Goal: Task Accomplishment & Management: Use online tool/utility

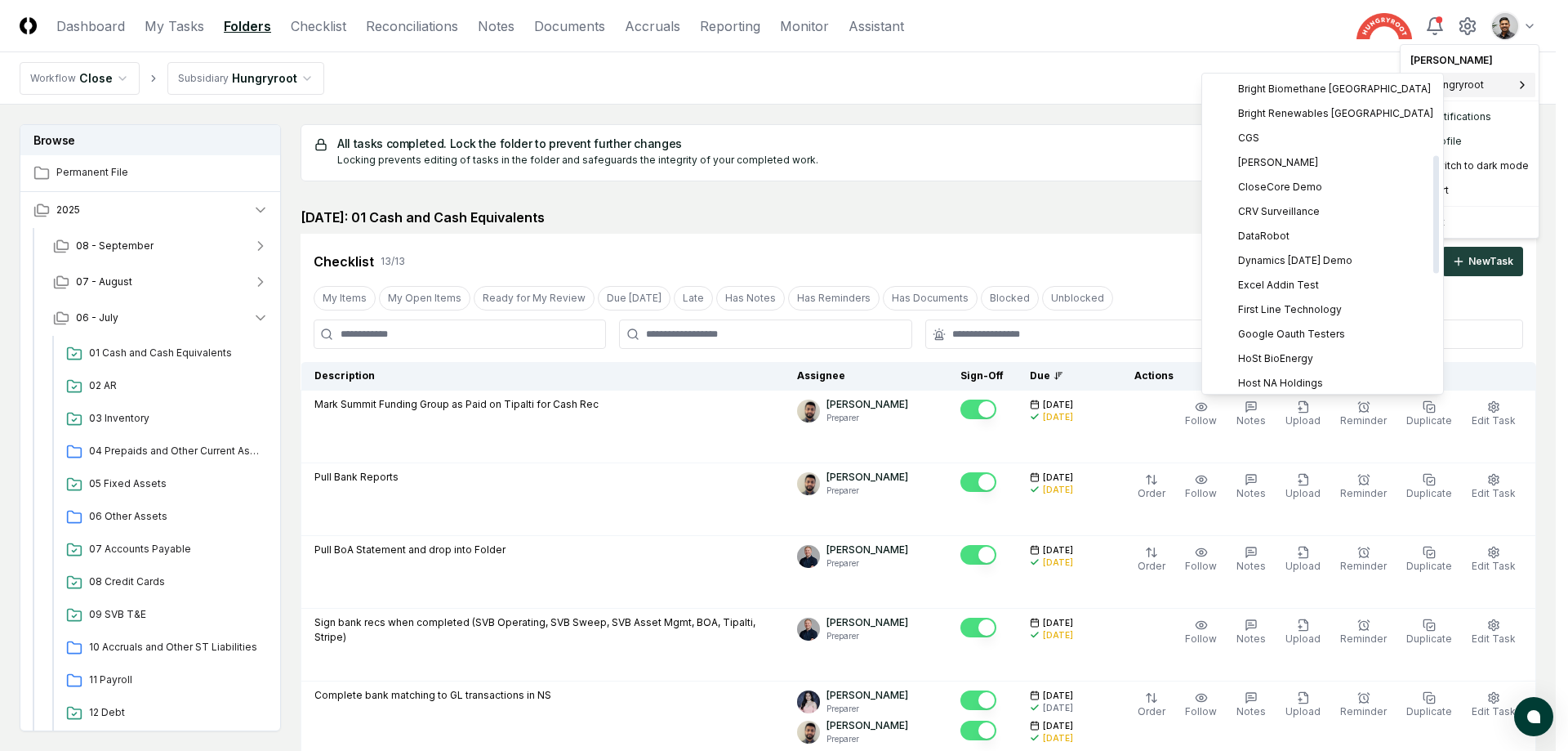
scroll to position [519, 0]
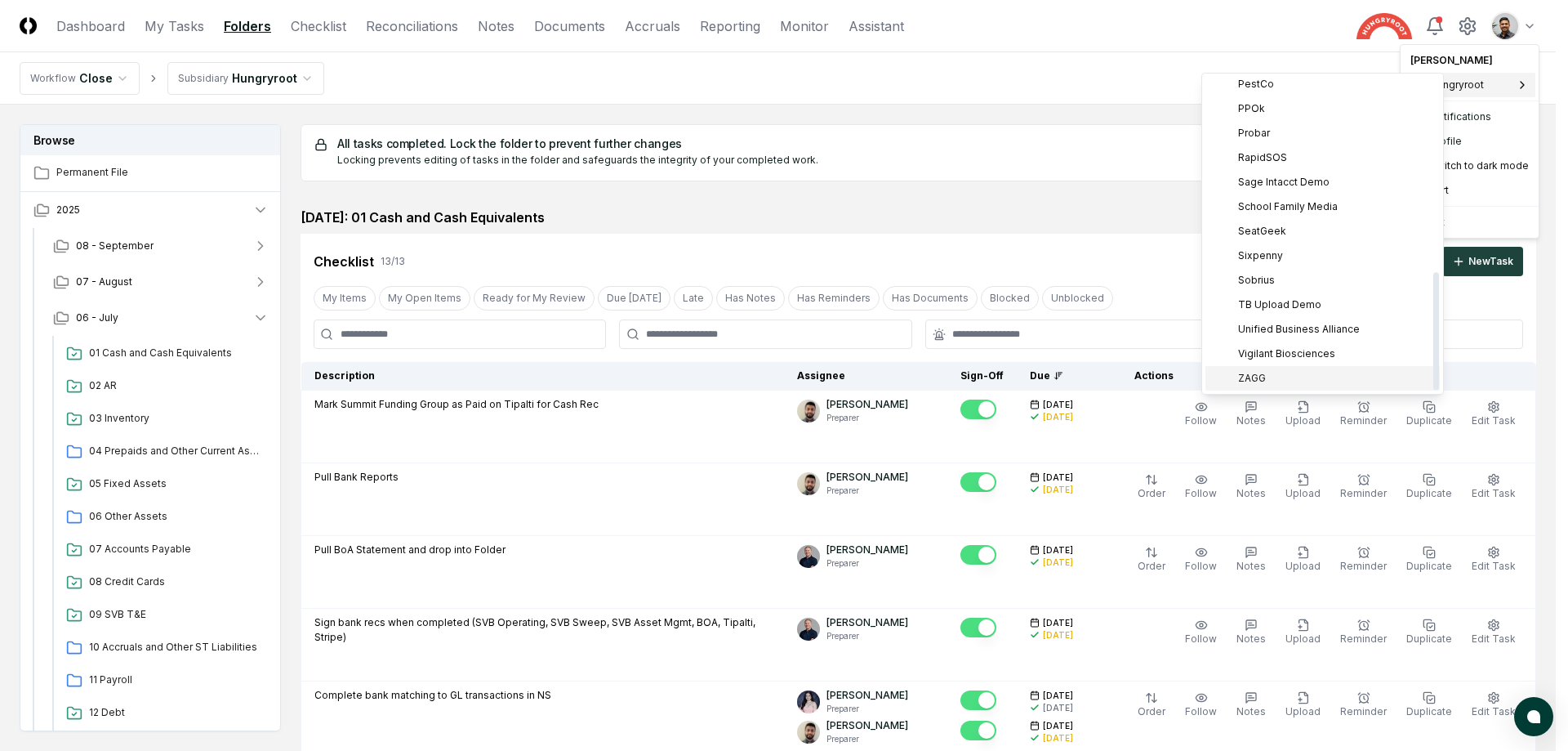
click at [1284, 376] on div "ZAGG" at bounding box center [1323, 378] width 235 height 25
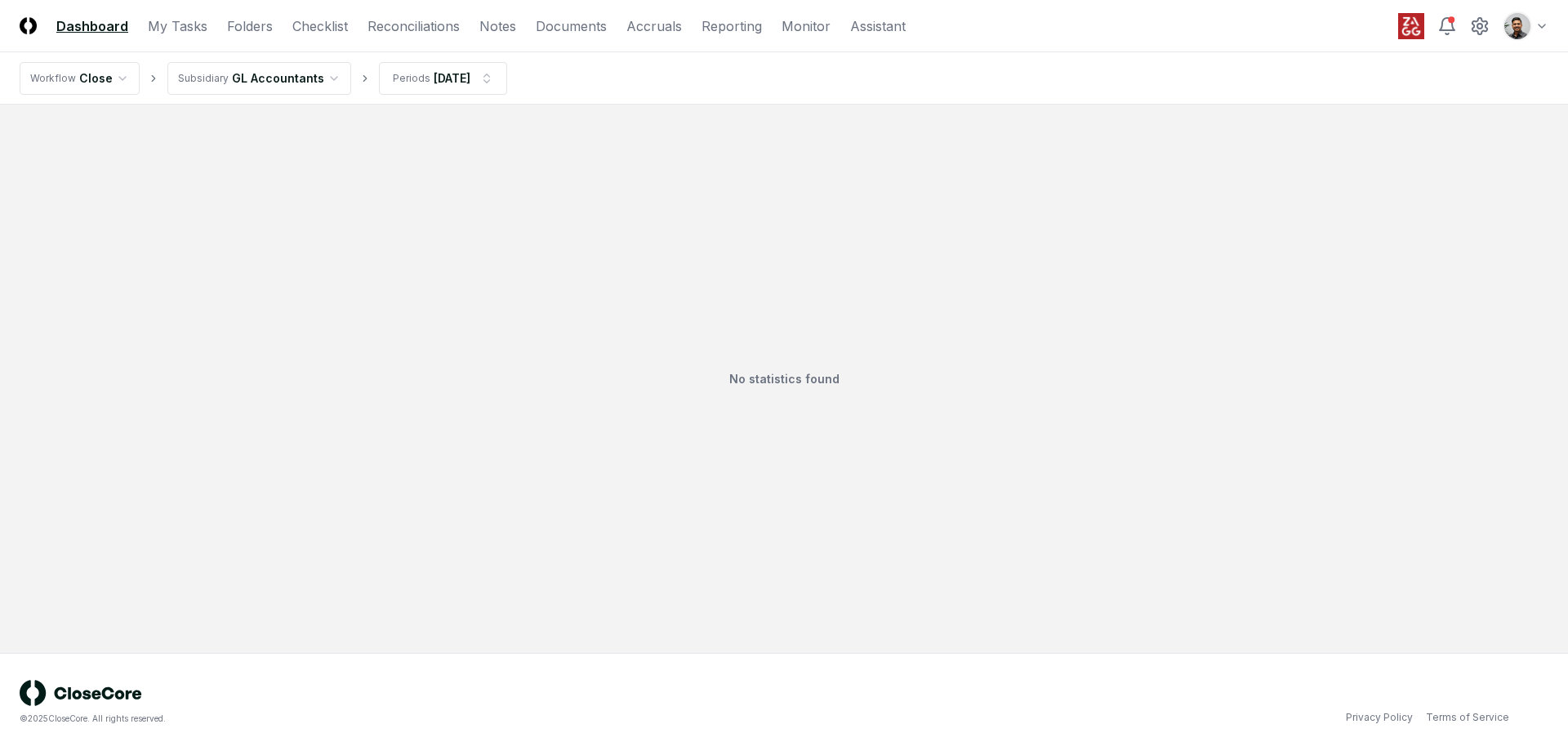
click at [290, 85] on html "CloseCore Dashboard My Tasks Folders Checklist Reconciliations Notes Documents …" at bounding box center [784, 376] width 1568 height 751
click at [503, 266] on div "No statistics found" at bounding box center [784, 378] width 1529 height 509
click at [256, 31] on link "Folders" at bounding box center [250, 26] width 46 height 19
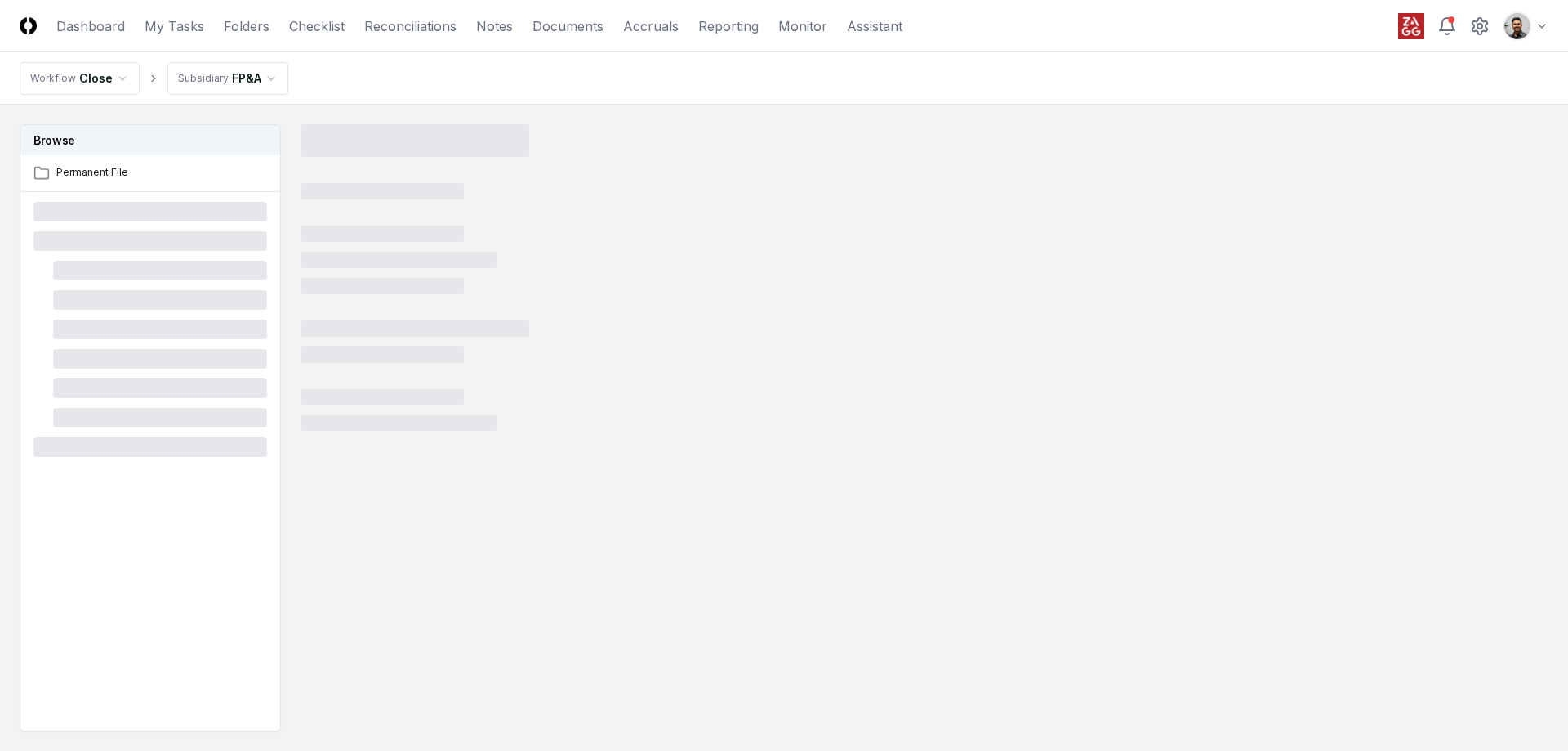
click at [271, 78] on html "CloseCore Dashboard My Tasks Folders Checklist Reconciliations Notes Documents …" at bounding box center [784, 424] width 1568 height 849
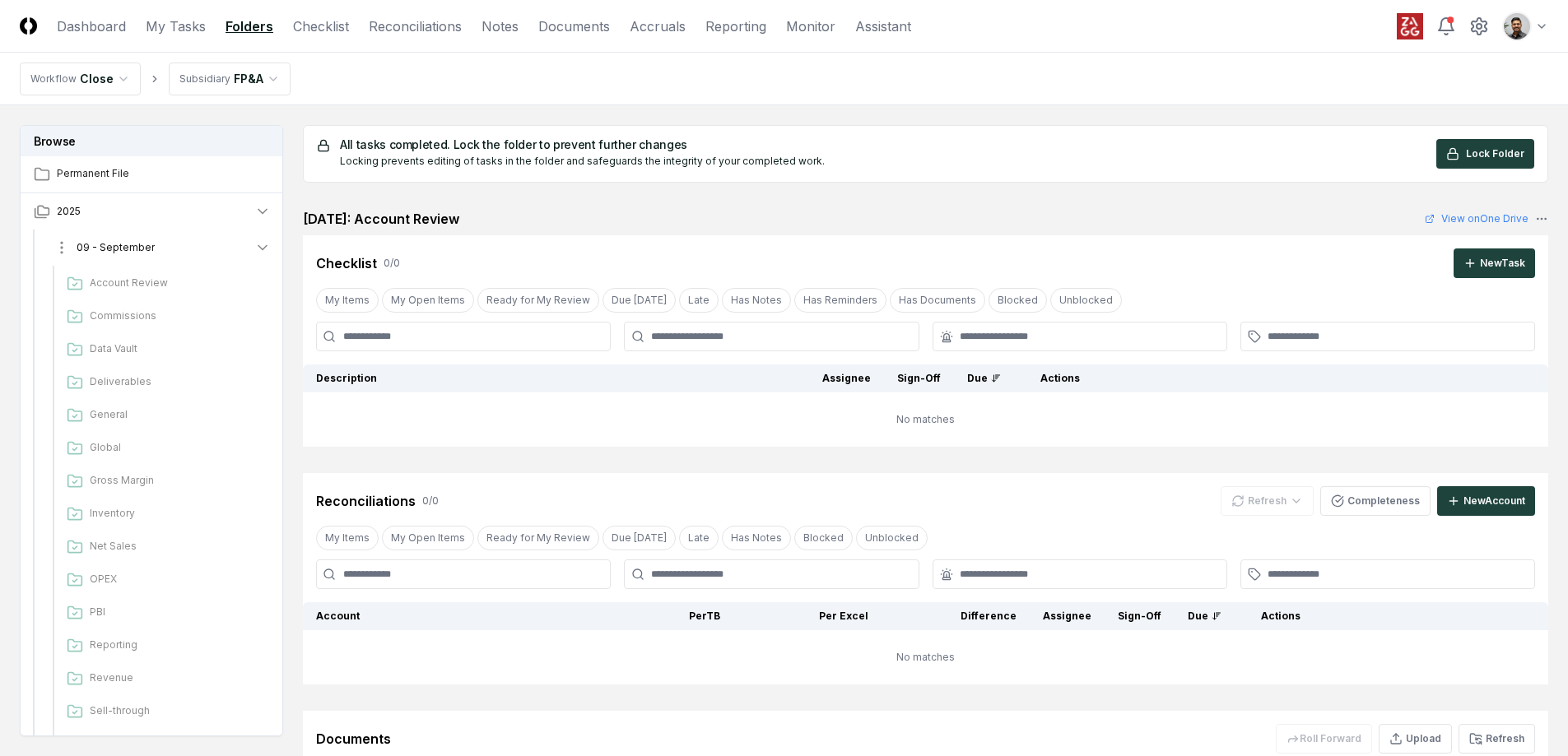
click at [158, 255] on button "09 - September" at bounding box center [162, 248] width 243 height 37
click at [186, 289] on button "08 - August" at bounding box center [162, 284] width 243 height 37
click at [179, 324] on span "Account Review" at bounding box center [177, 318] width 175 height 14
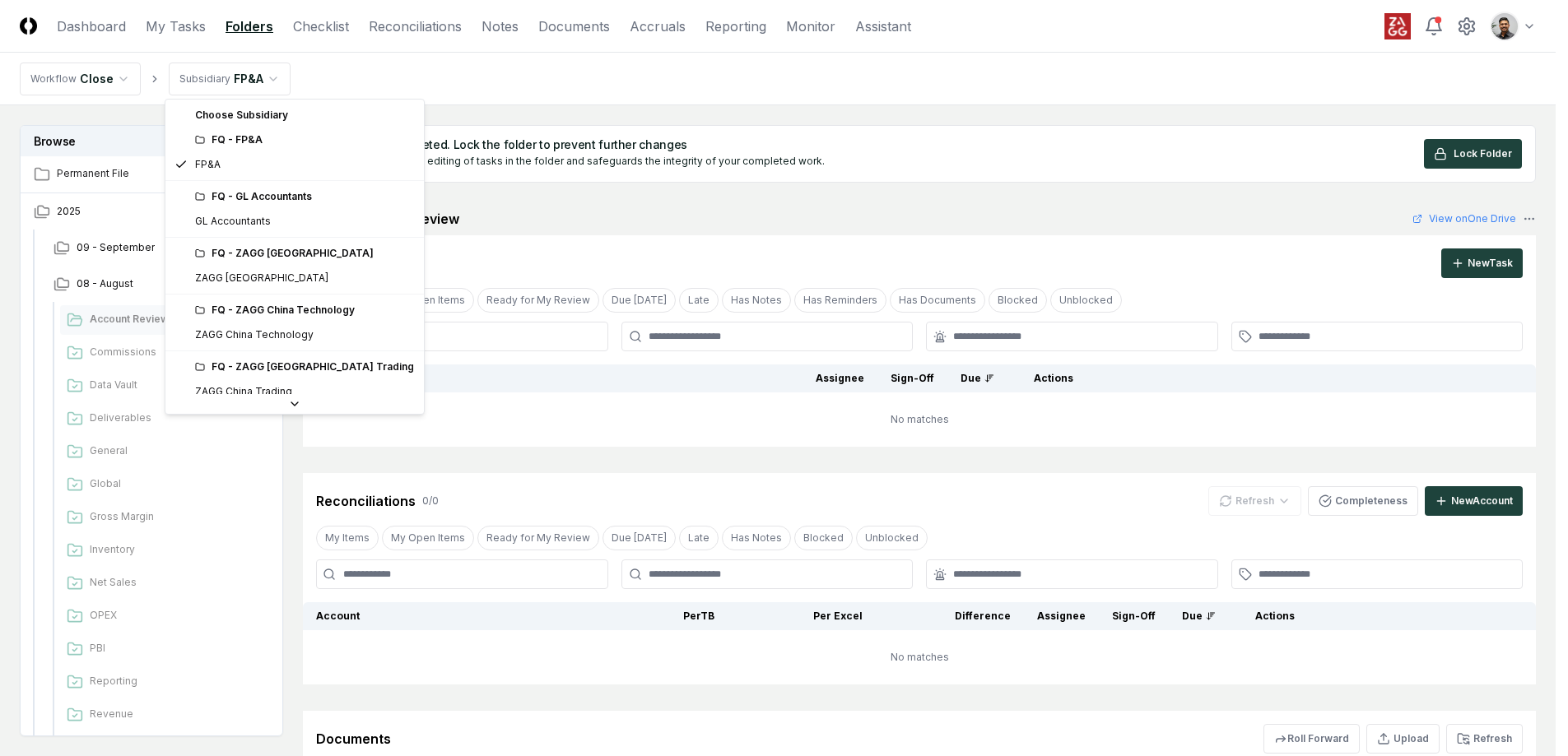
click at [204, 80] on html "CloseCore Dashboard My Tasks Folders Checklist Reconciliations Notes Documents …" at bounding box center [784, 483] width 1568 height 967
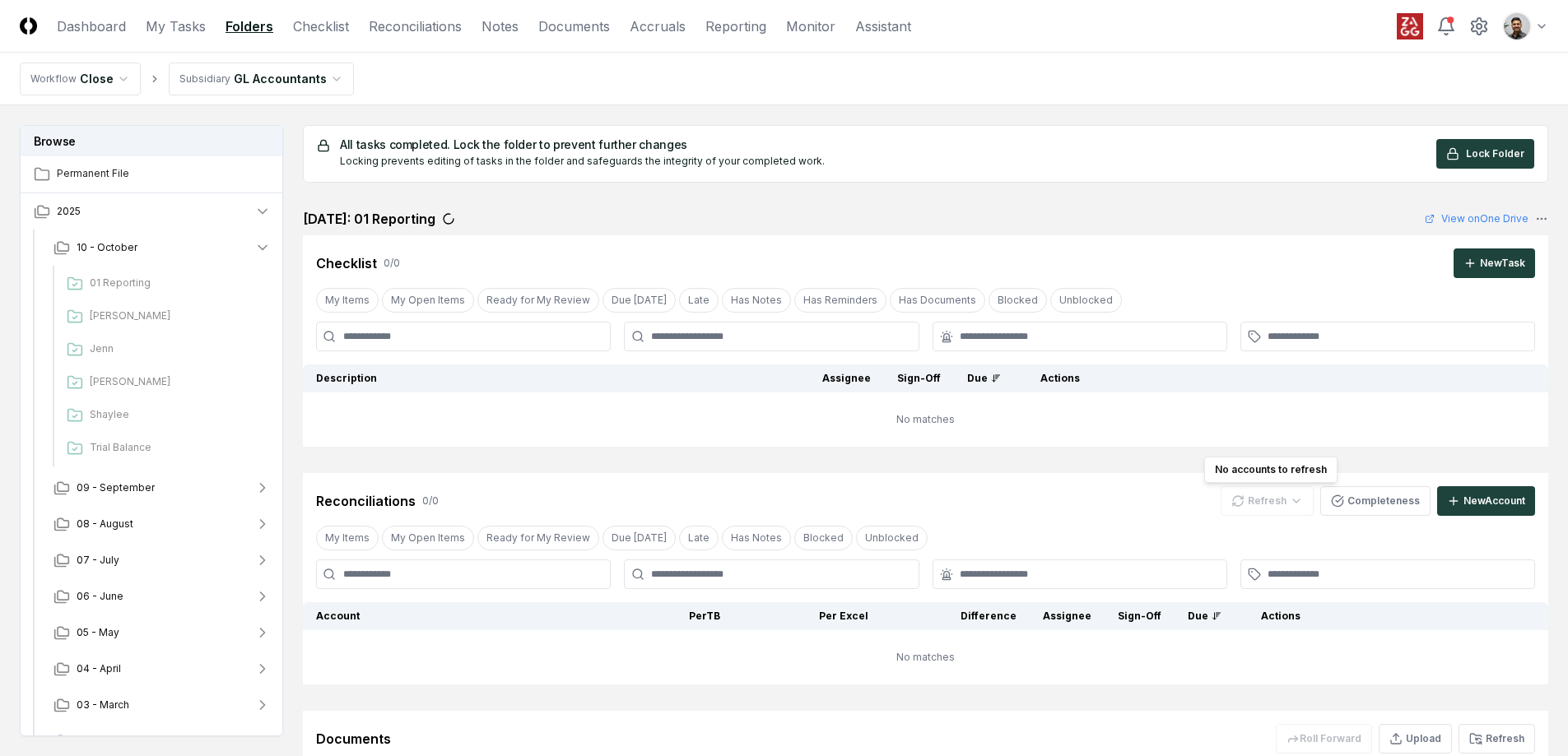
click at [1300, 500] on div "Refresh" at bounding box center [1267, 500] width 93 height 30
click at [1357, 508] on button "Completeness" at bounding box center [1375, 500] width 110 height 30
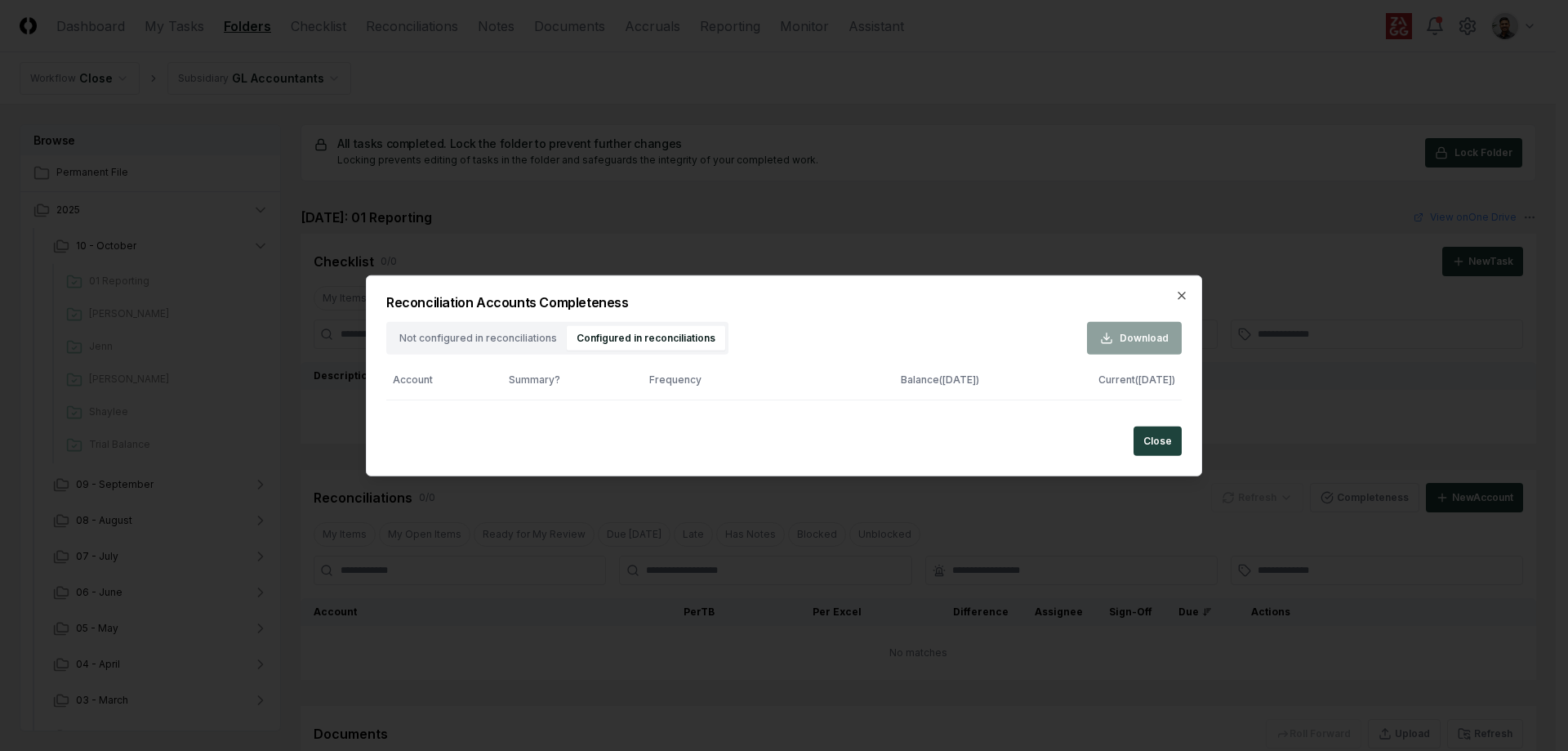
click at [601, 319] on div "Reconciliation Accounts Completeness Not configured in reconciliations Configur…" at bounding box center [784, 376] width 836 height 202
click at [1181, 442] on button "Close" at bounding box center [1158, 441] width 48 height 30
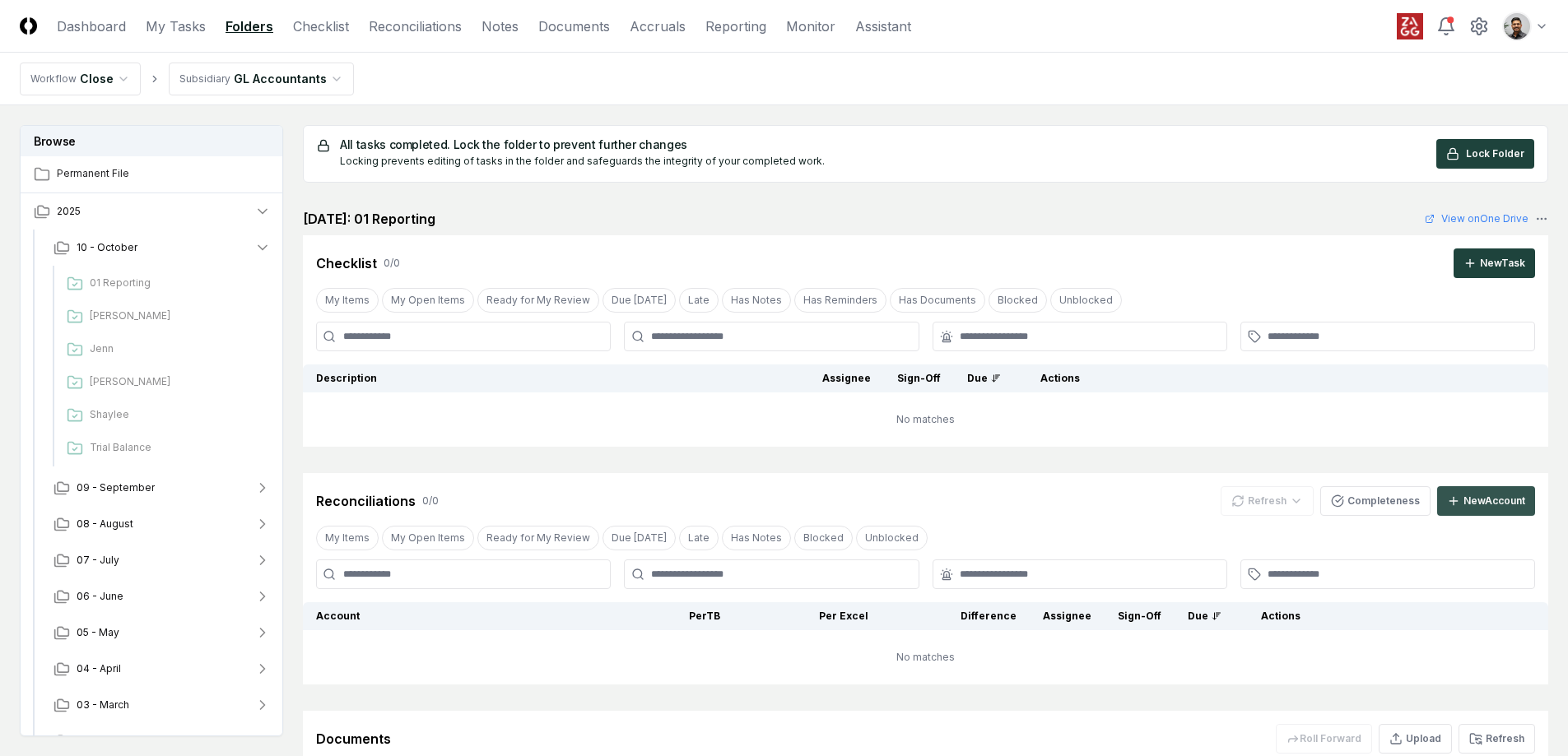
click at [1467, 498] on div "New Account" at bounding box center [1494, 500] width 62 height 14
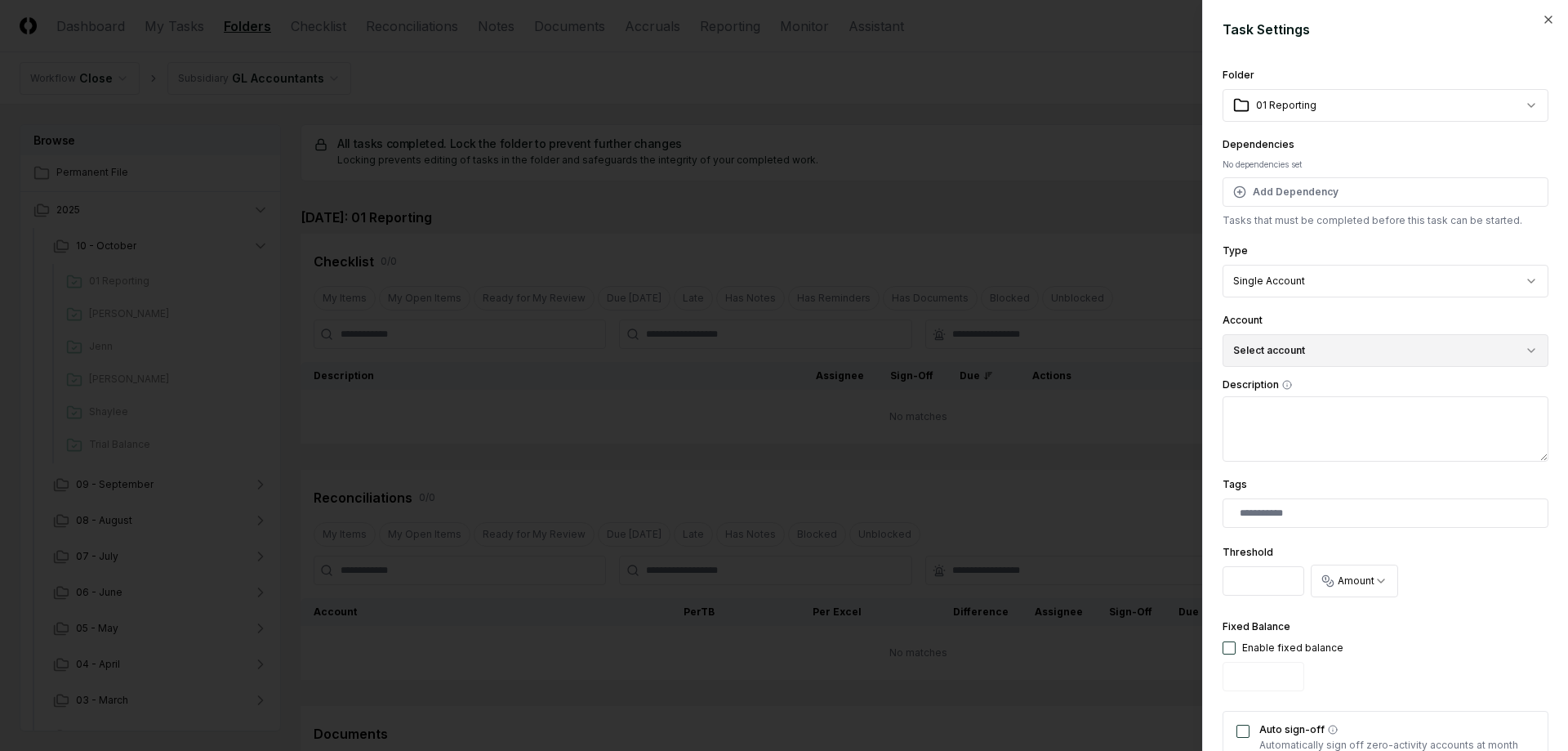
click at [1368, 350] on button "Select account" at bounding box center [1386, 351] width 326 height 33
click at [1365, 332] on div "Account Select account No account found." at bounding box center [1386, 338] width 326 height 57
click at [1540, 28] on div "**********" at bounding box center [1385, 376] width 366 height 751
click at [1542, 21] on icon "button" at bounding box center [1549, 20] width 13 height 13
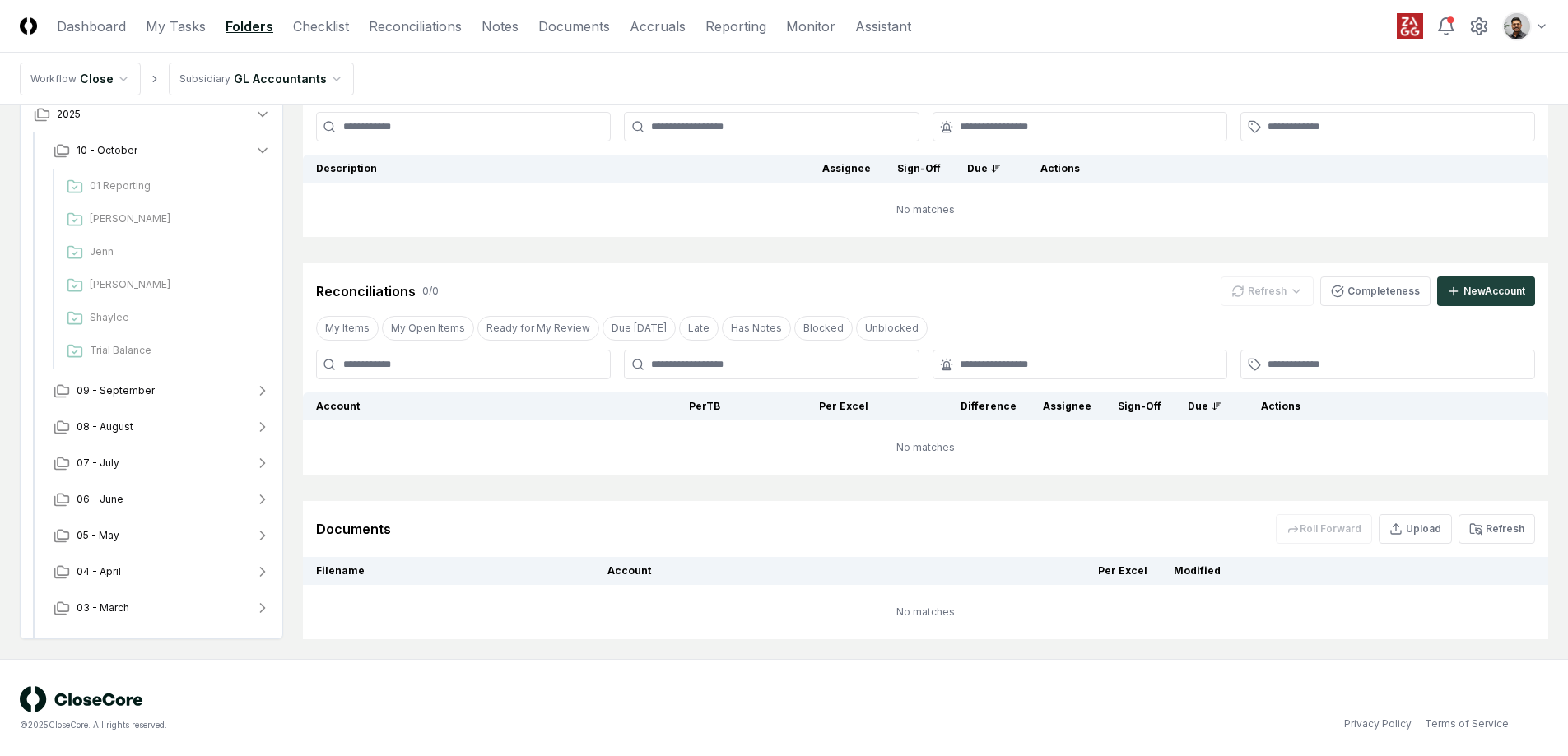
scroll to position [211, 0]
click at [1488, 548] on div "Documents Roll Forward Upload Refresh" at bounding box center [925, 527] width 1245 height 56
click at [1496, 518] on button "Refresh" at bounding box center [1496, 526] width 76 height 30
click at [1546, 33] on html "CloseCore Dashboard My Tasks Folders Checklist Reconciliations Notes Documents …" at bounding box center [789, 272] width 1580 height 967
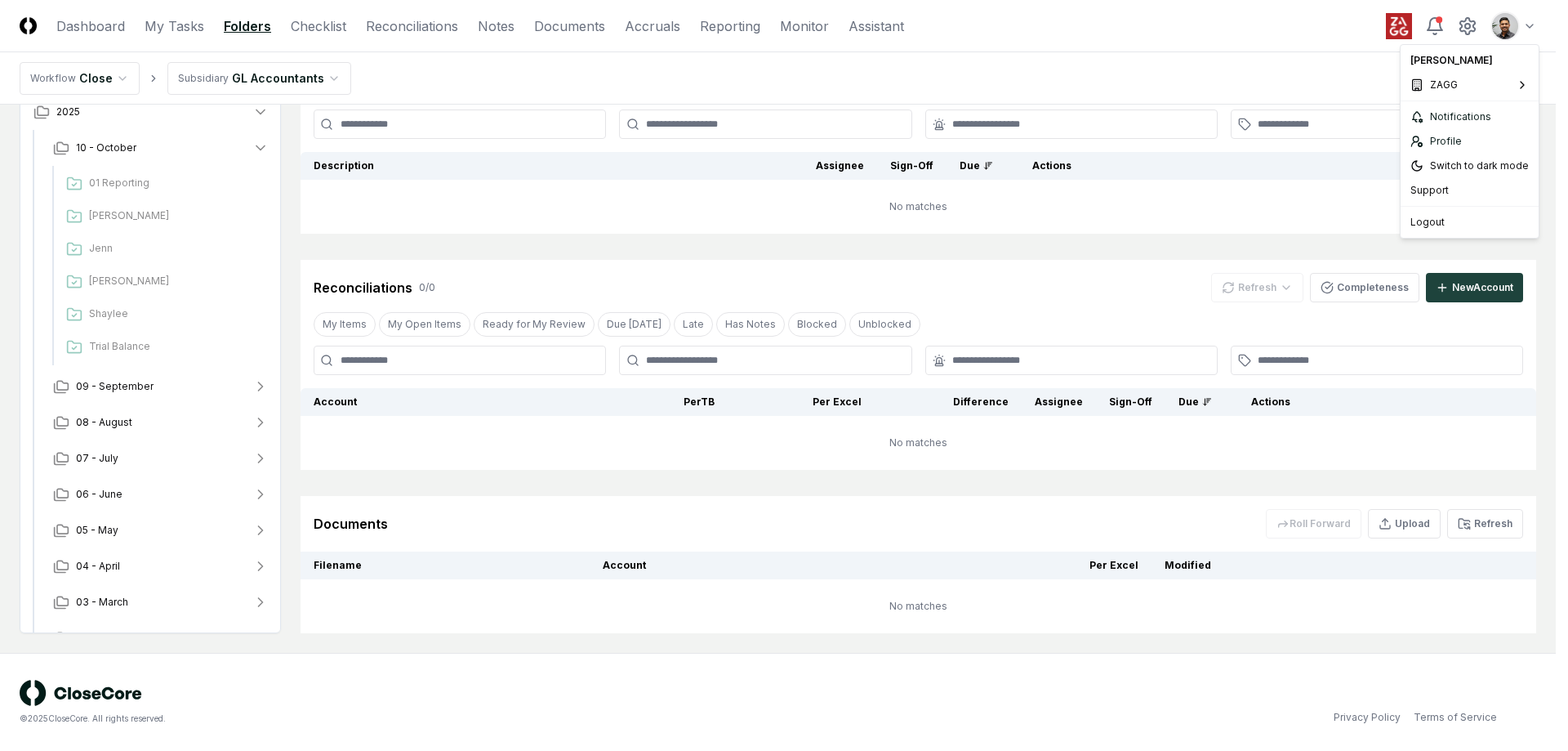
click at [1358, 80] on html "CloseCore Dashboard My Tasks Folders Checklist Reconciliations Notes Documents …" at bounding box center [784, 270] width 1568 height 961
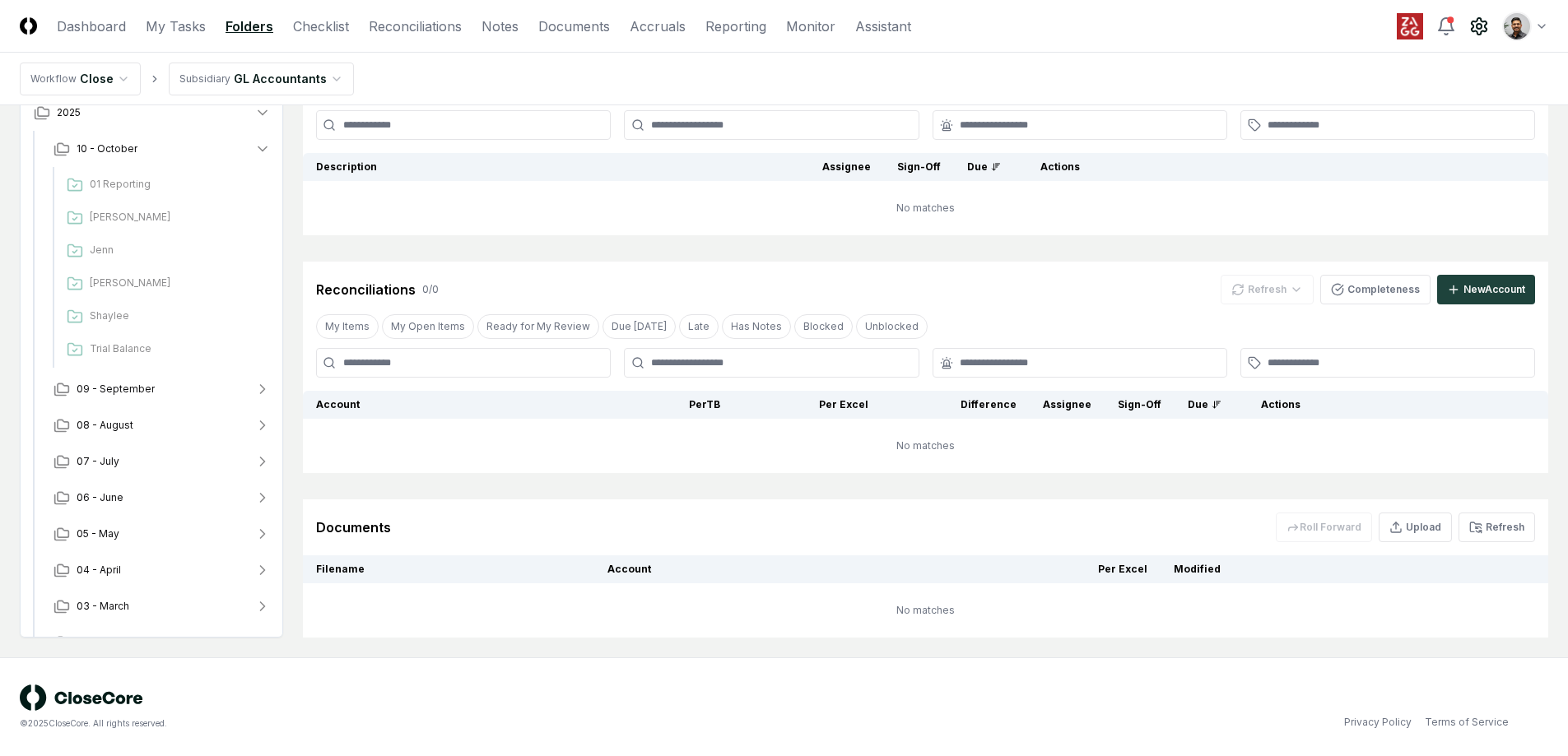
click at [1479, 30] on icon at bounding box center [1478, 26] width 19 height 19
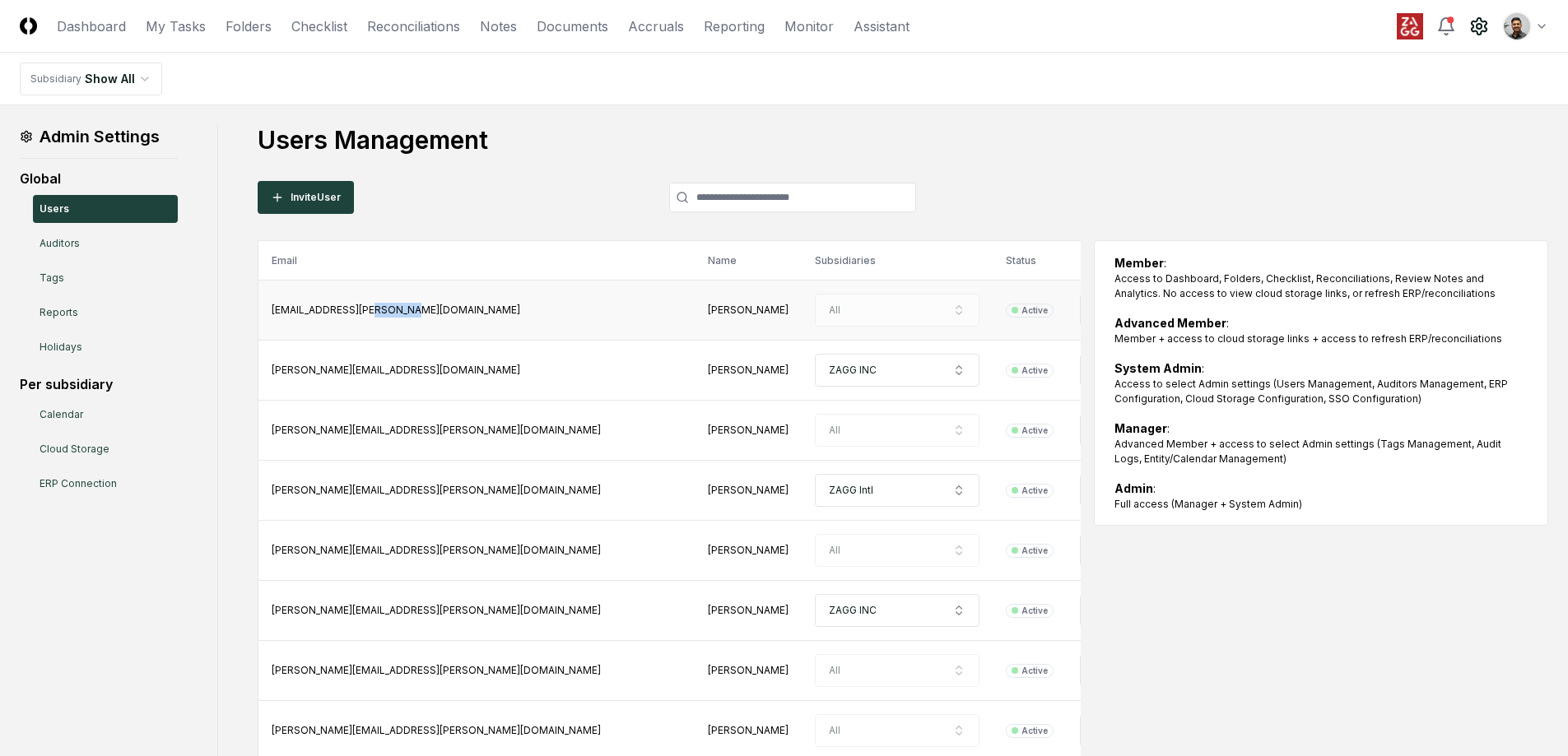
drag, startPoint x: 367, startPoint y: 310, endPoint x: 313, endPoint y: 317, distance: 54.5
click at [313, 317] on td "caoimhe.cullinan@zagg.com" at bounding box center [477, 310] width 437 height 60
click at [90, 472] on link "ERP Connection" at bounding box center [105, 483] width 145 height 28
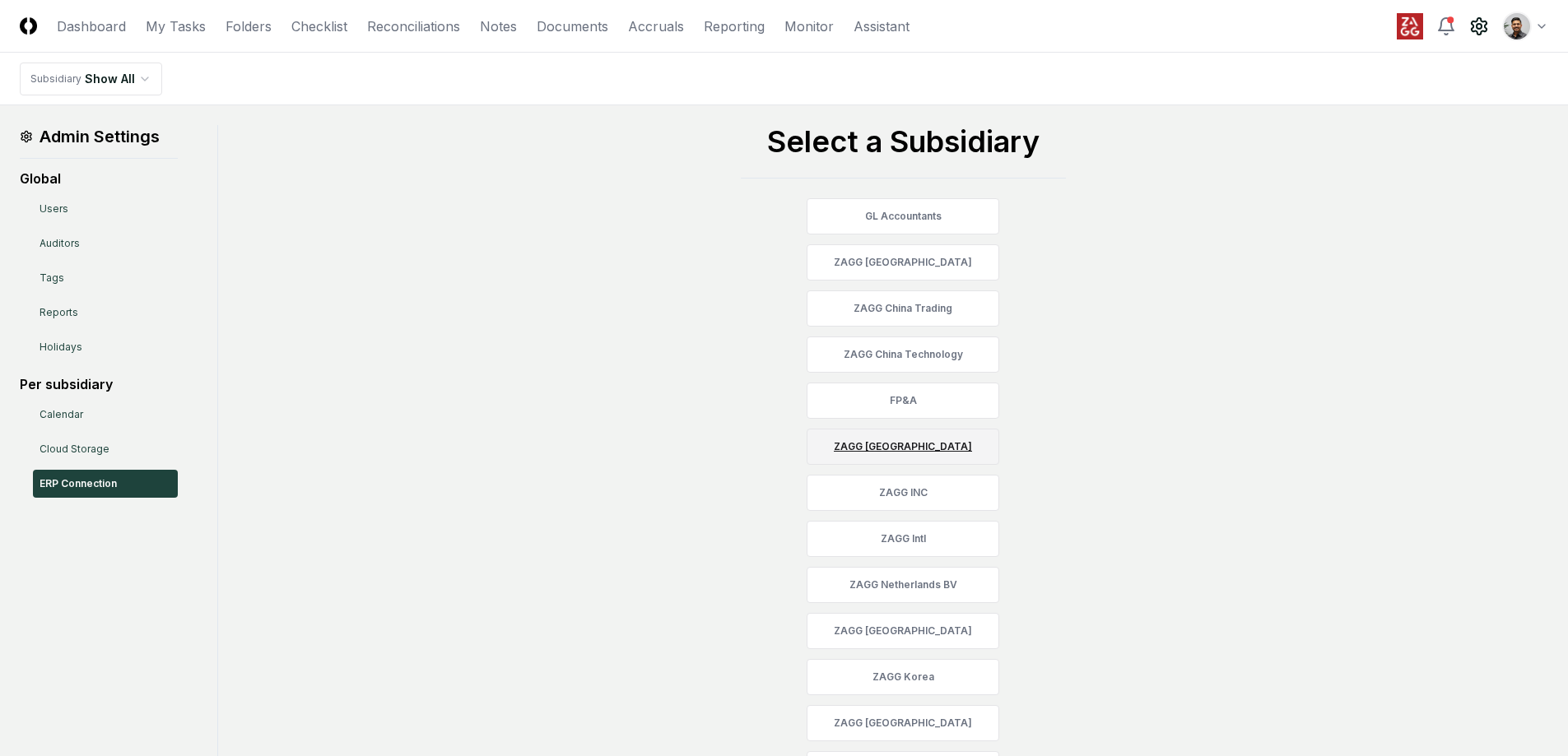
scroll to position [287, 0]
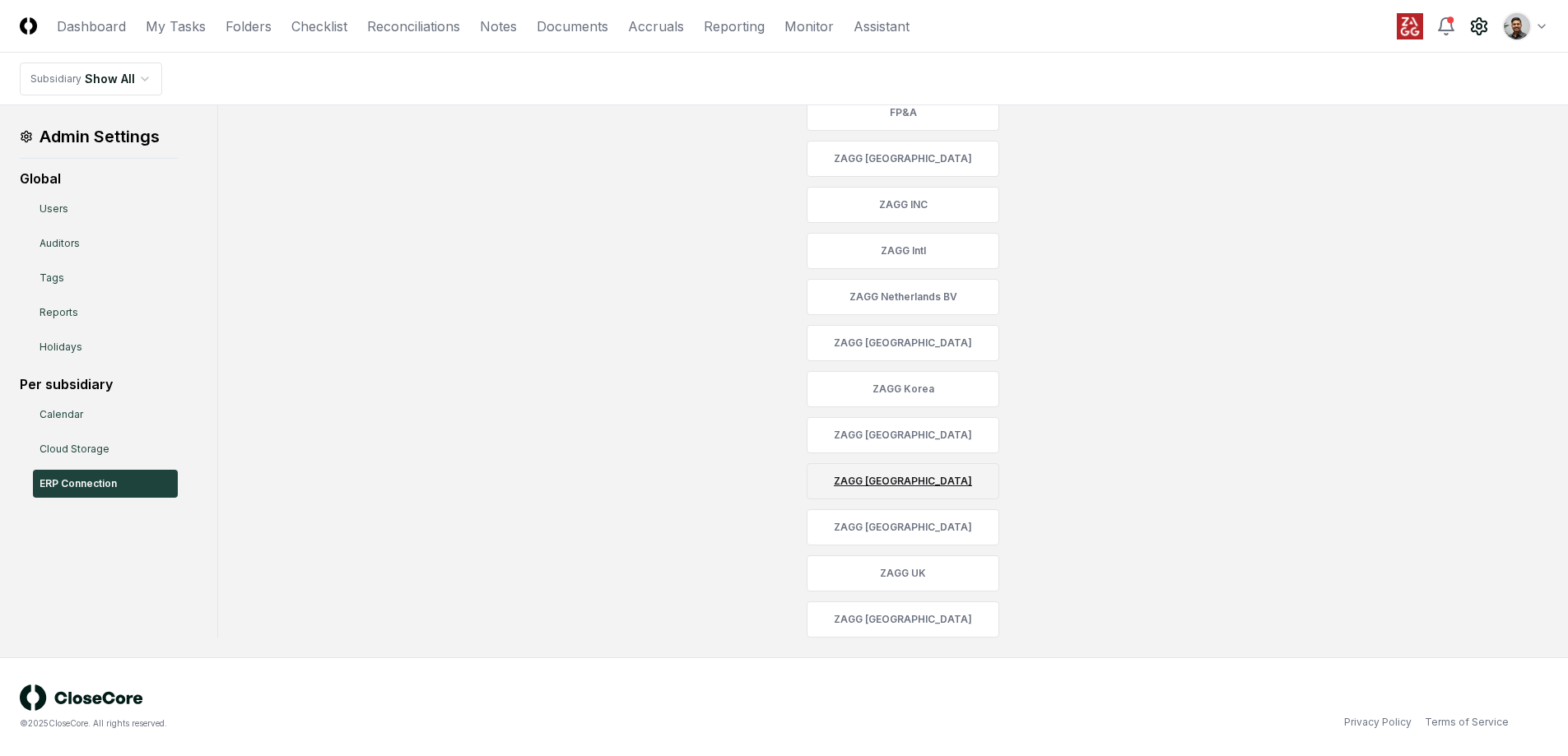
click at [960, 477] on link "ZAGG Macau" at bounding box center [903, 481] width 193 height 37
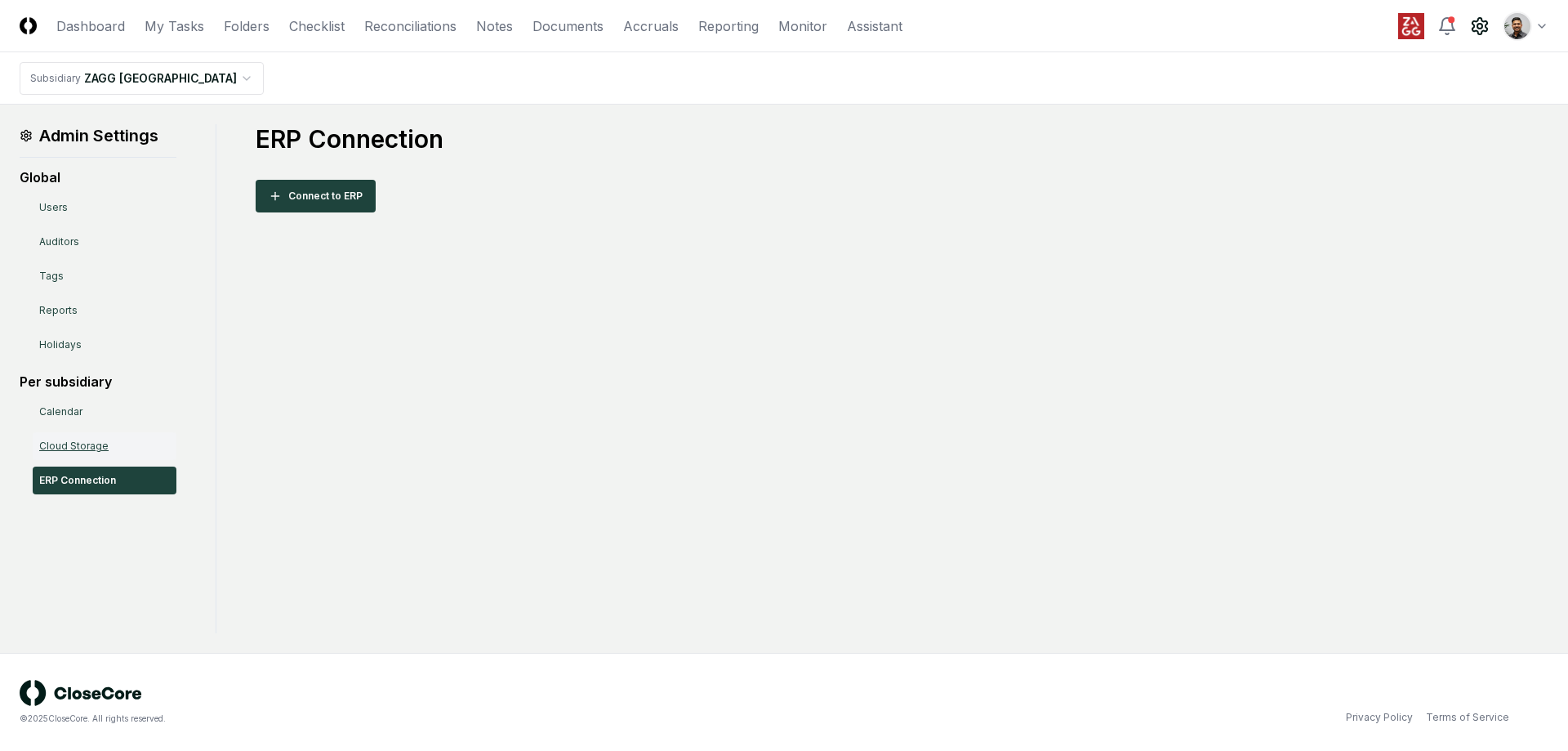
click at [105, 442] on link "Cloud Storage" at bounding box center [104, 445] width 144 height 28
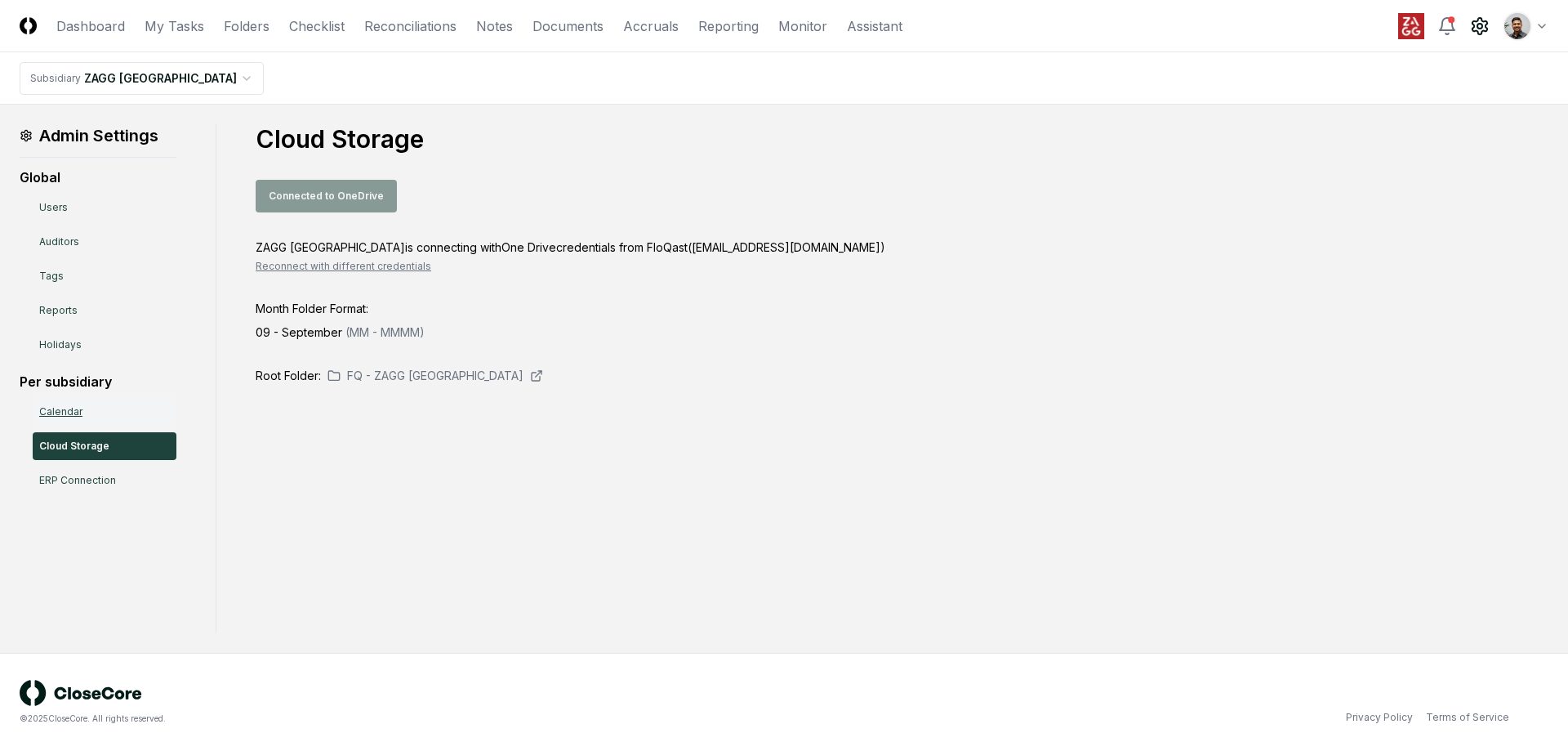
click at [80, 420] on link "Calendar" at bounding box center [104, 411] width 144 height 28
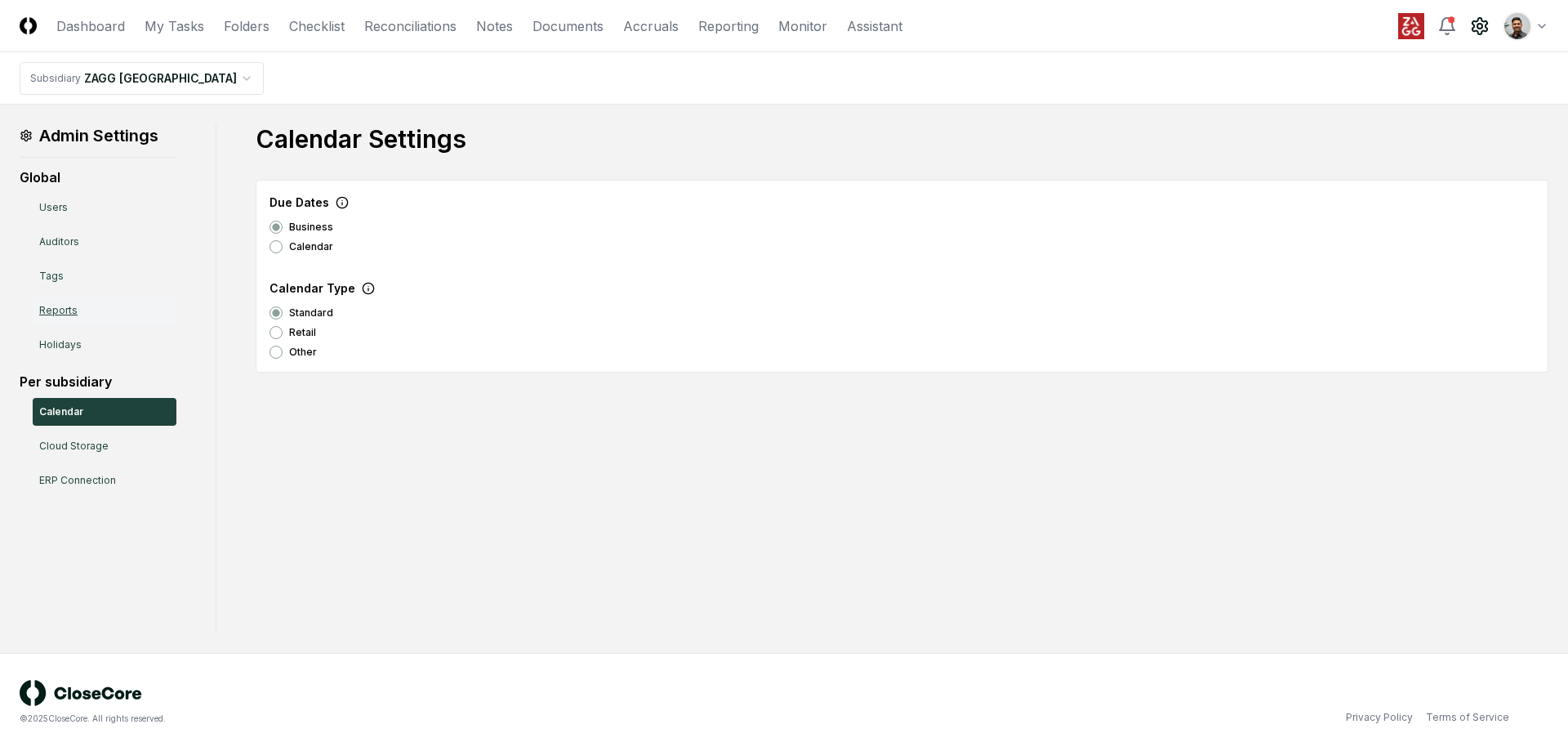
click at [69, 317] on link "Reports" at bounding box center [104, 310] width 144 height 28
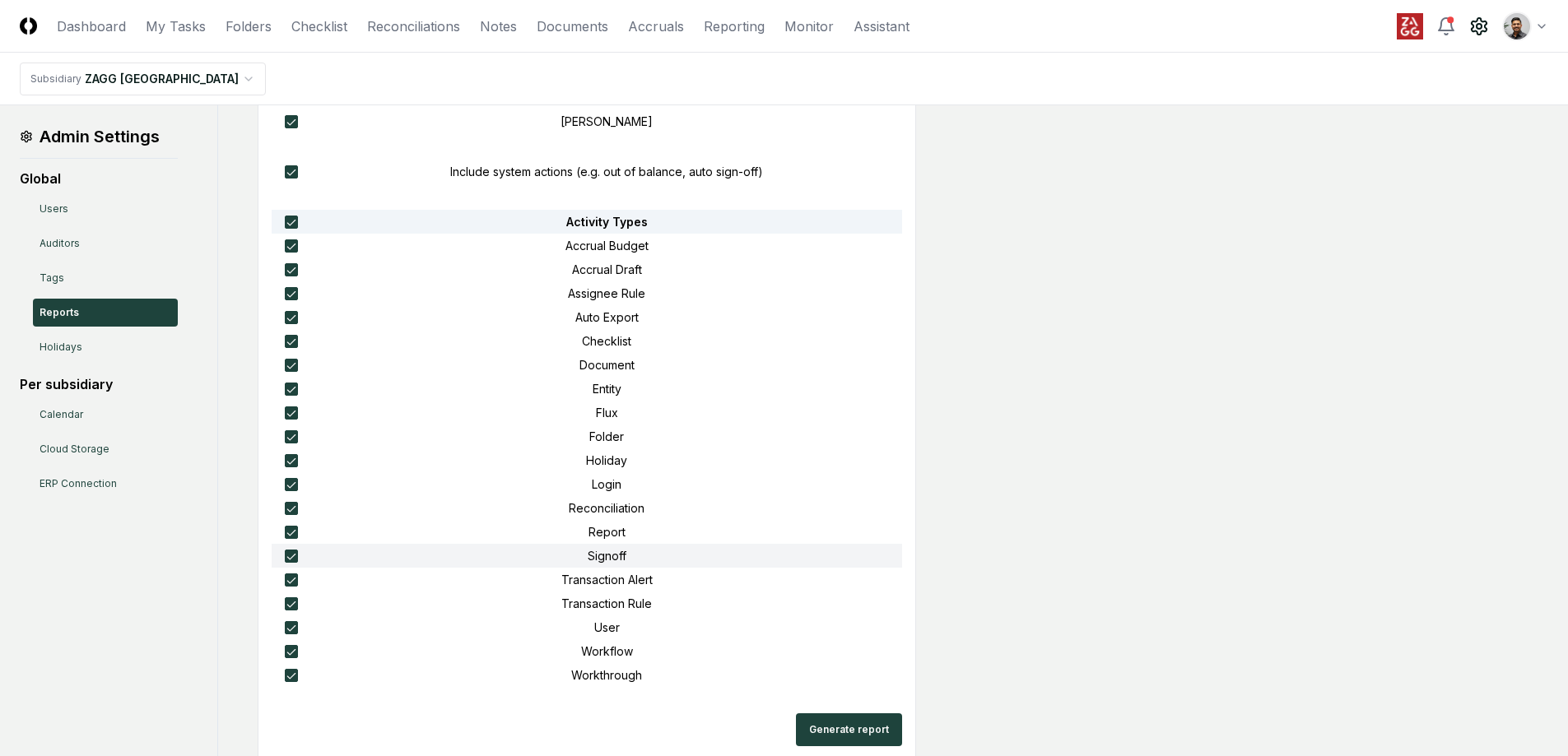
scroll to position [1430, 0]
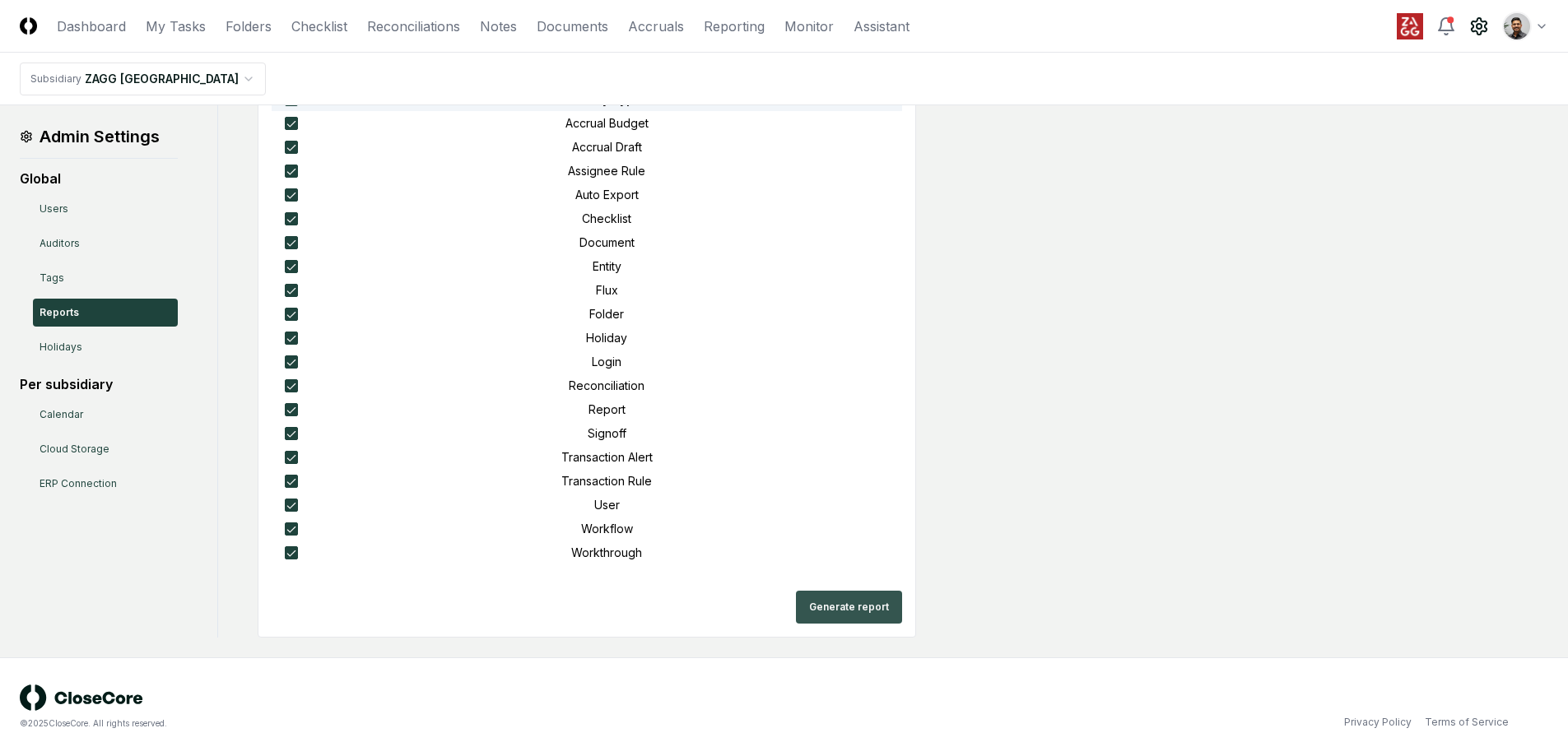
click at [855, 608] on button "Generate report" at bounding box center [849, 607] width 106 height 33
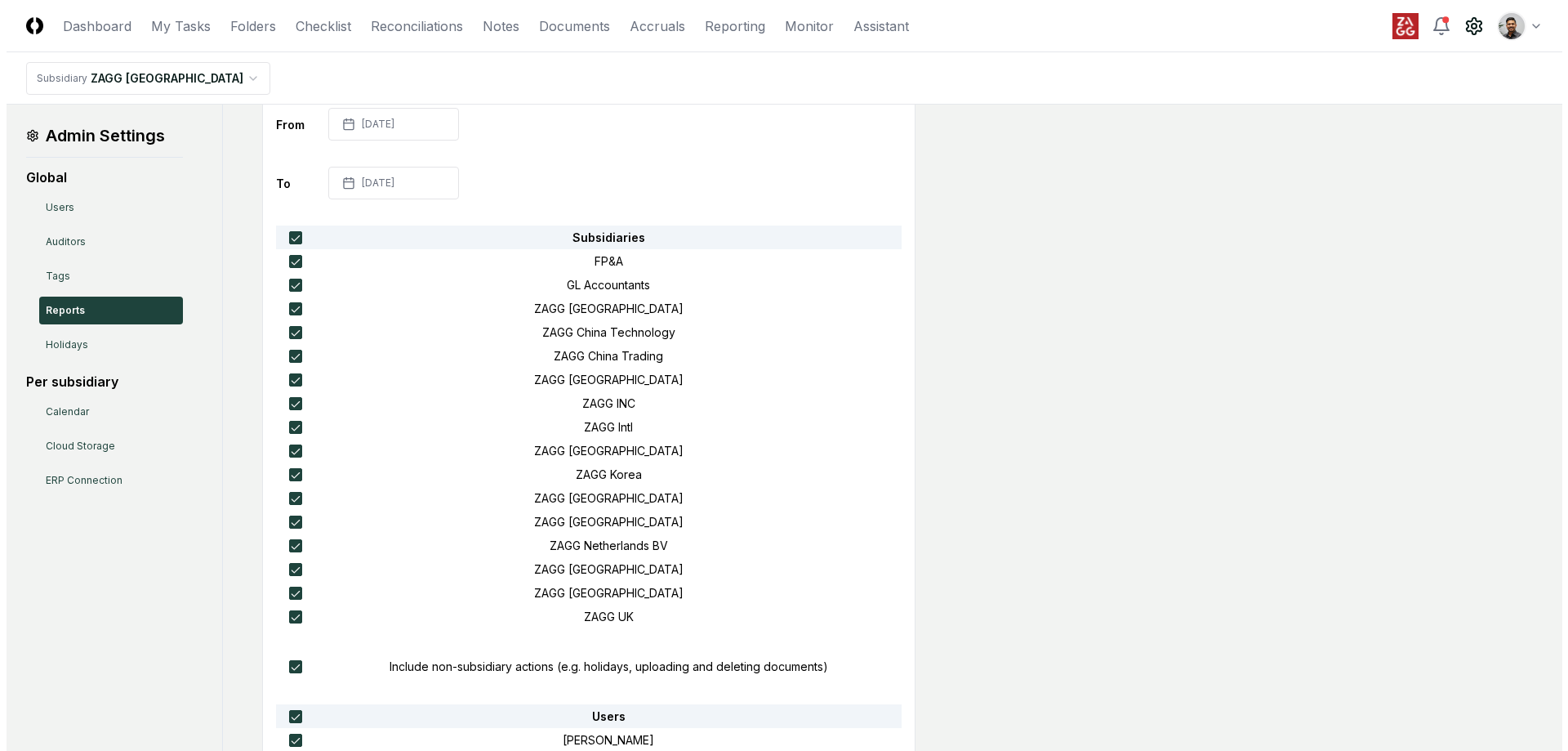
scroll to position [0, 0]
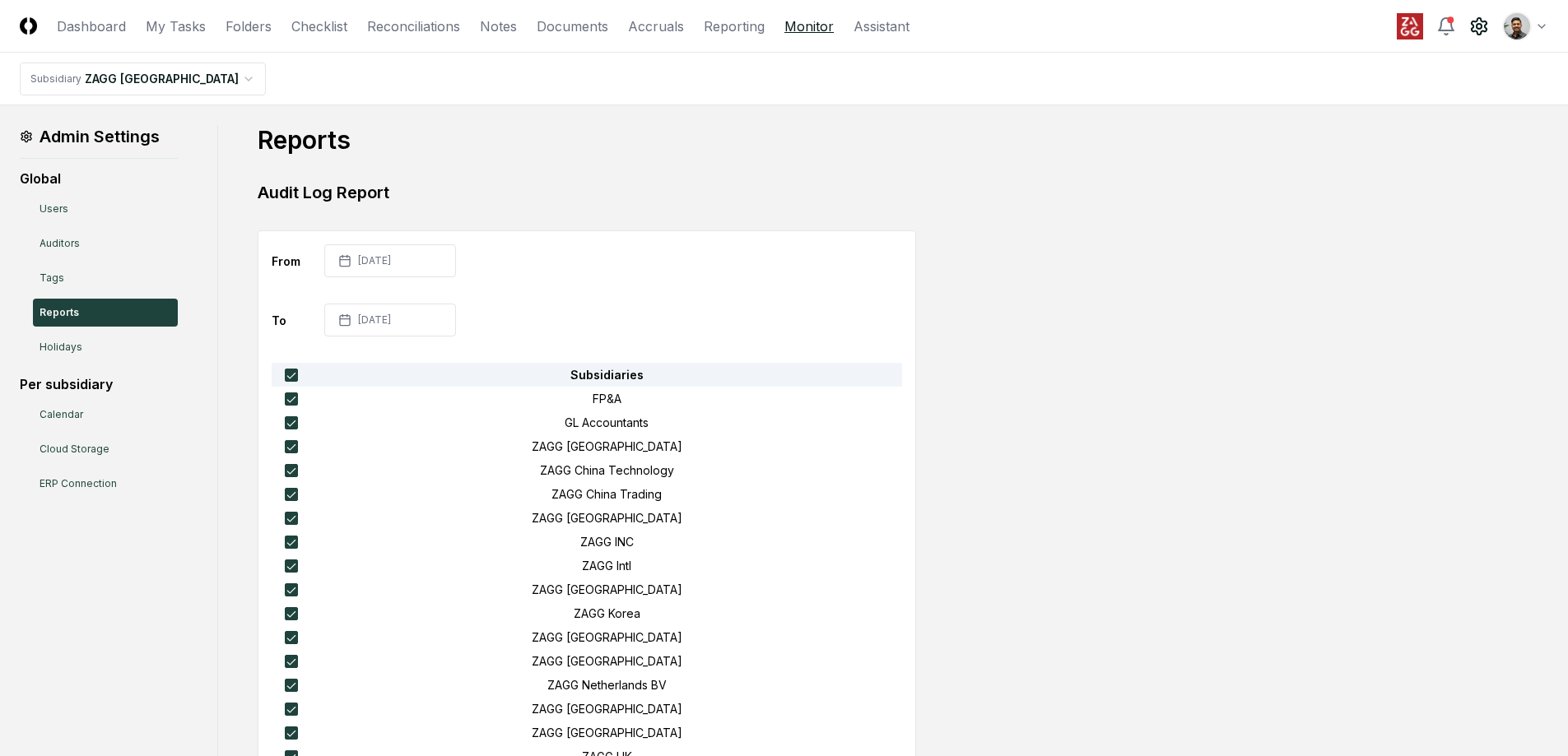
click at [790, 30] on link "Monitor" at bounding box center [809, 26] width 49 height 19
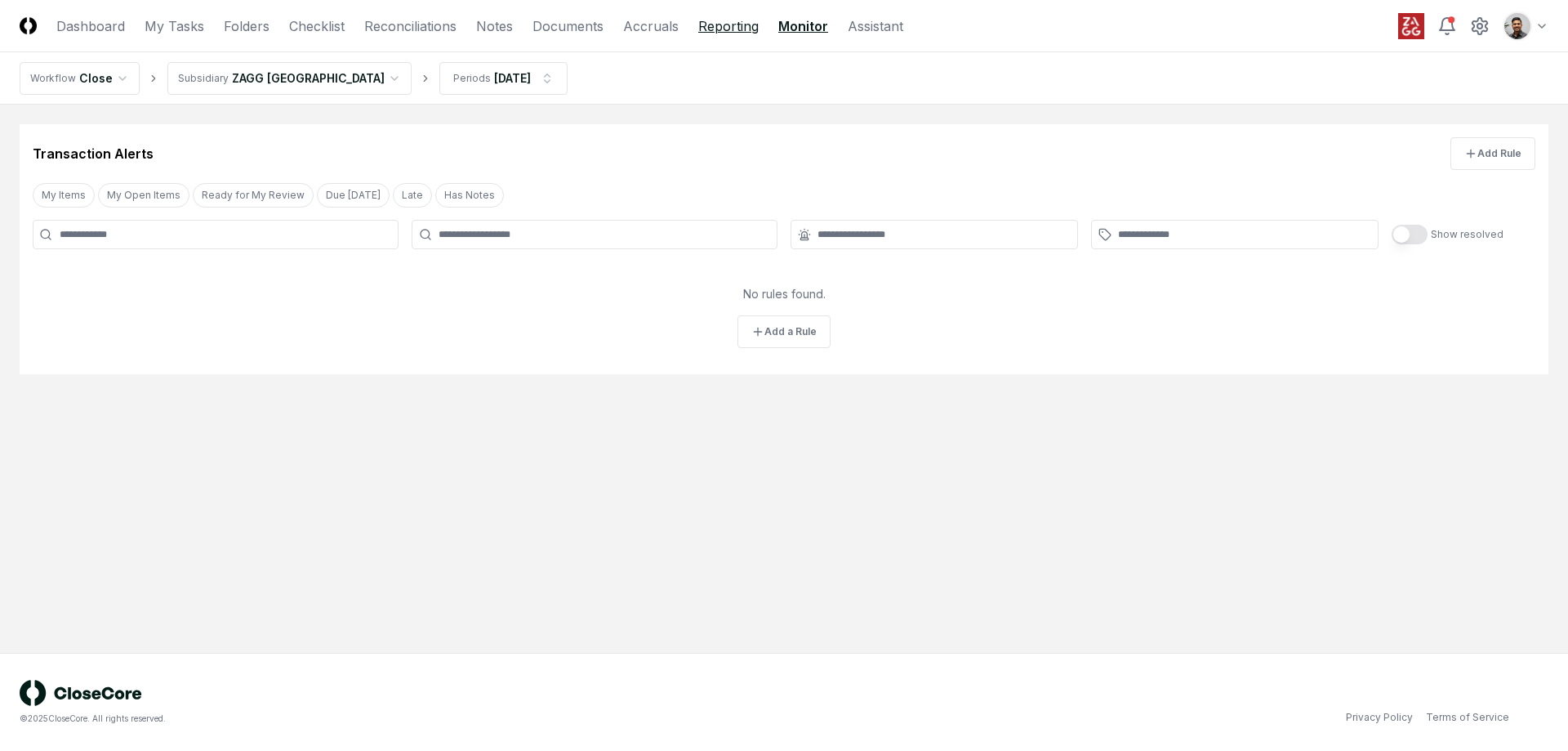
click at [714, 34] on link "Reporting" at bounding box center [728, 26] width 60 height 19
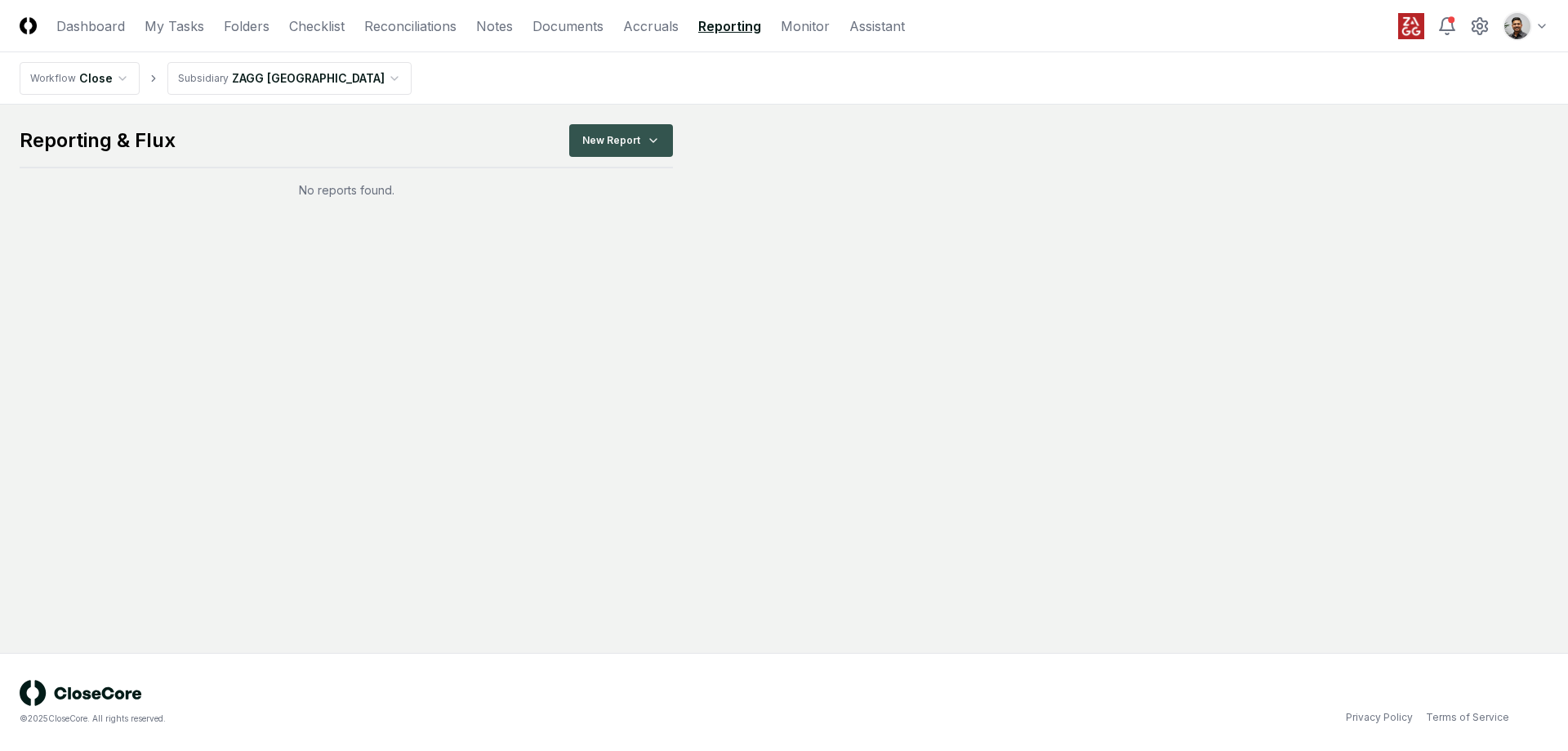
click at [645, 155] on html "CloseCore Dashboard My Tasks Folders Checklist Reconciliations Notes Documents …" at bounding box center [784, 376] width 1568 height 751
click at [670, 202] on div "Balance Sheet" at bounding box center [625, 209] width 115 height 25
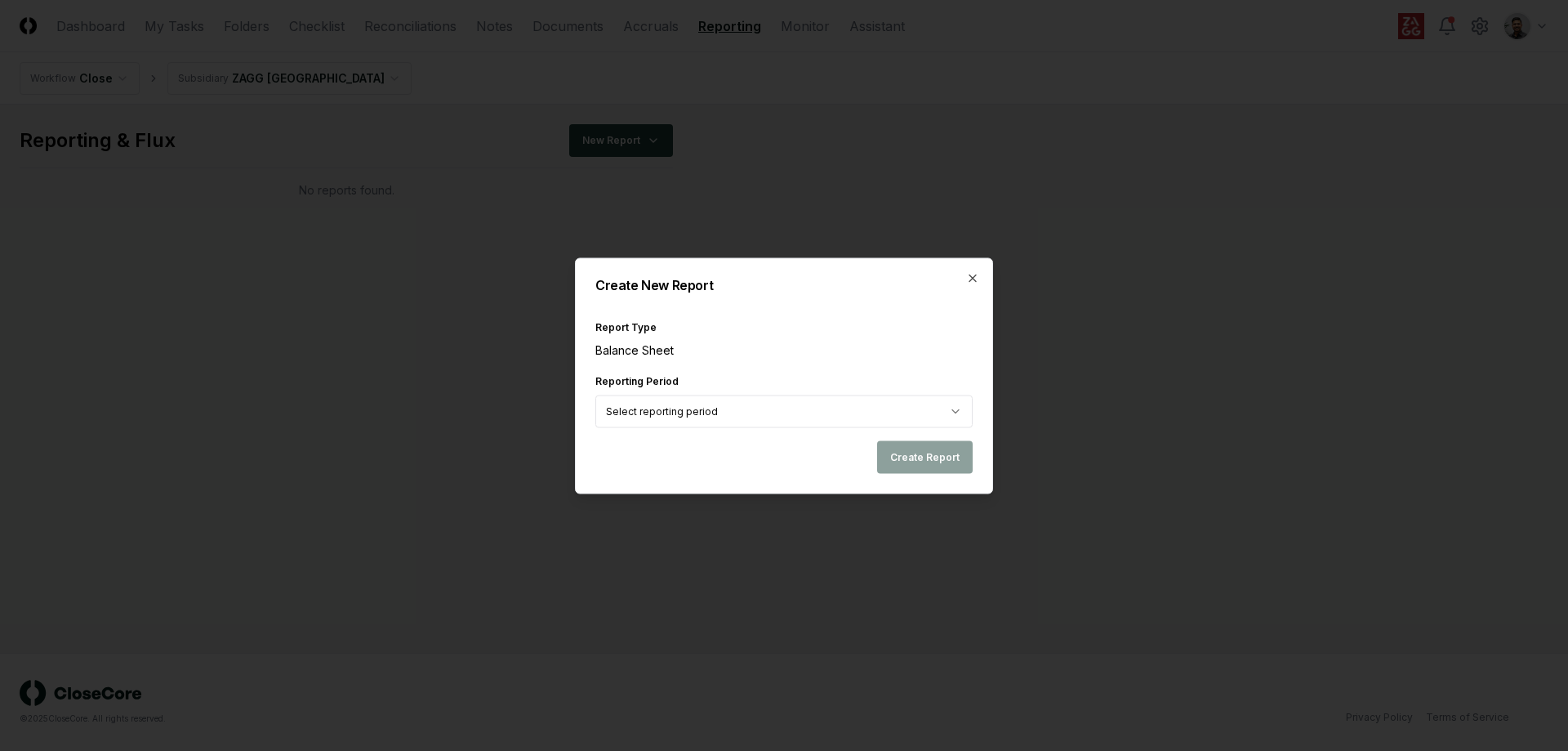
click at [817, 419] on body "CloseCore Dashboard My Tasks Folders Checklist Reconciliations Notes Documents …" at bounding box center [784, 376] width 1568 height 751
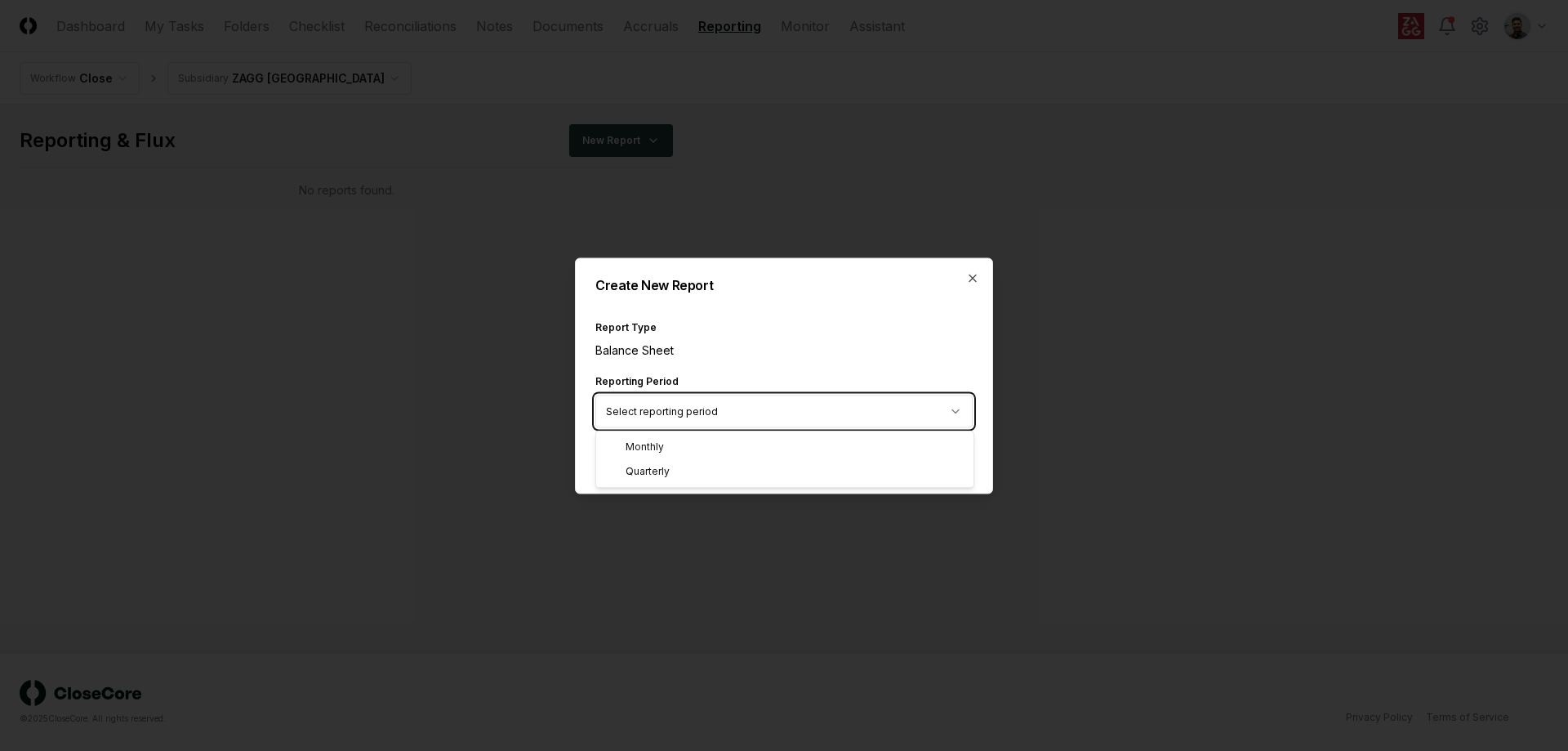
click at [857, 353] on body "CloseCore Dashboard My Tasks Folders Checklist Reconciliations Notes Documents …" at bounding box center [784, 376] width 1568 height 751
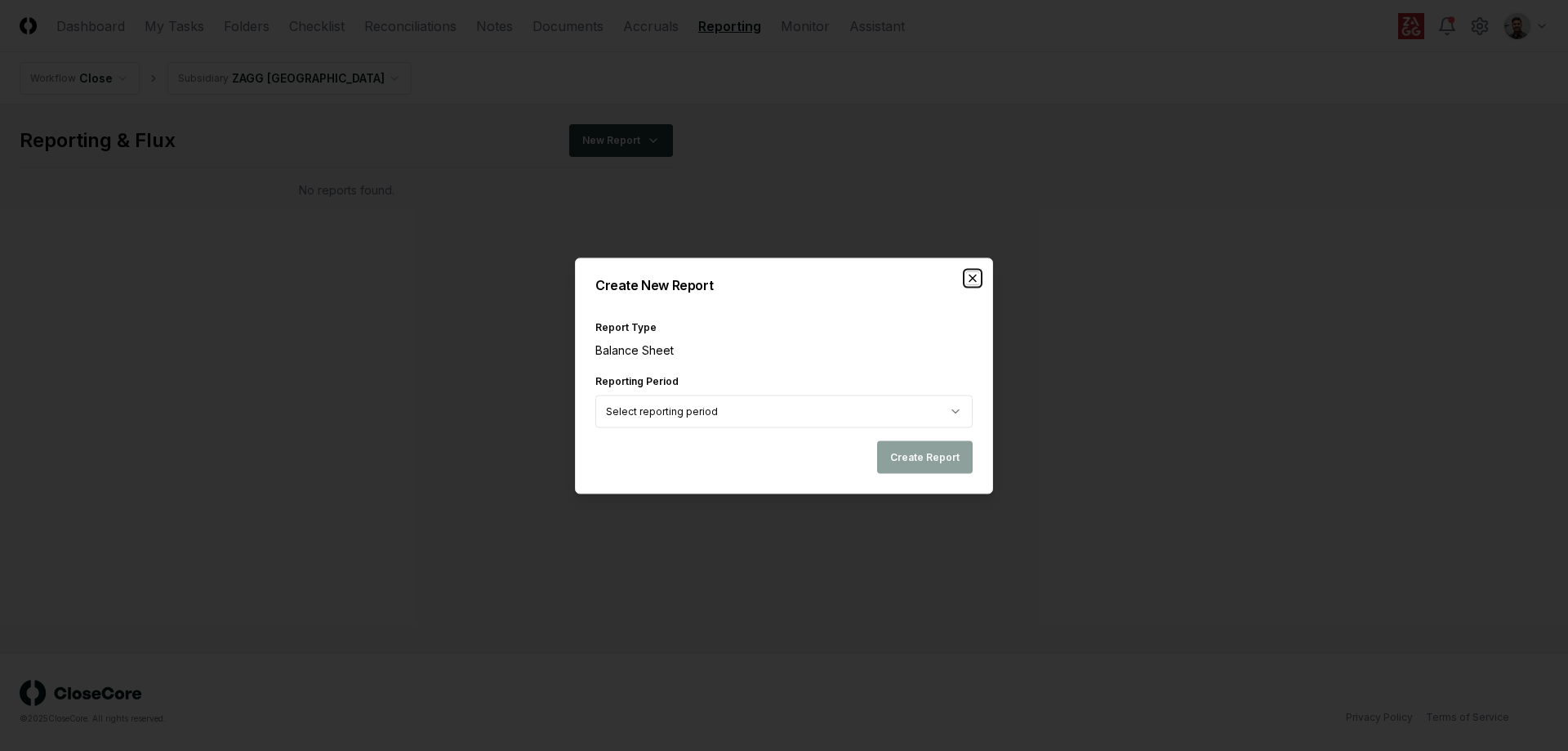
click at [971, 274] on icon "button" at bounding box center [973, 278] width 13 height 13
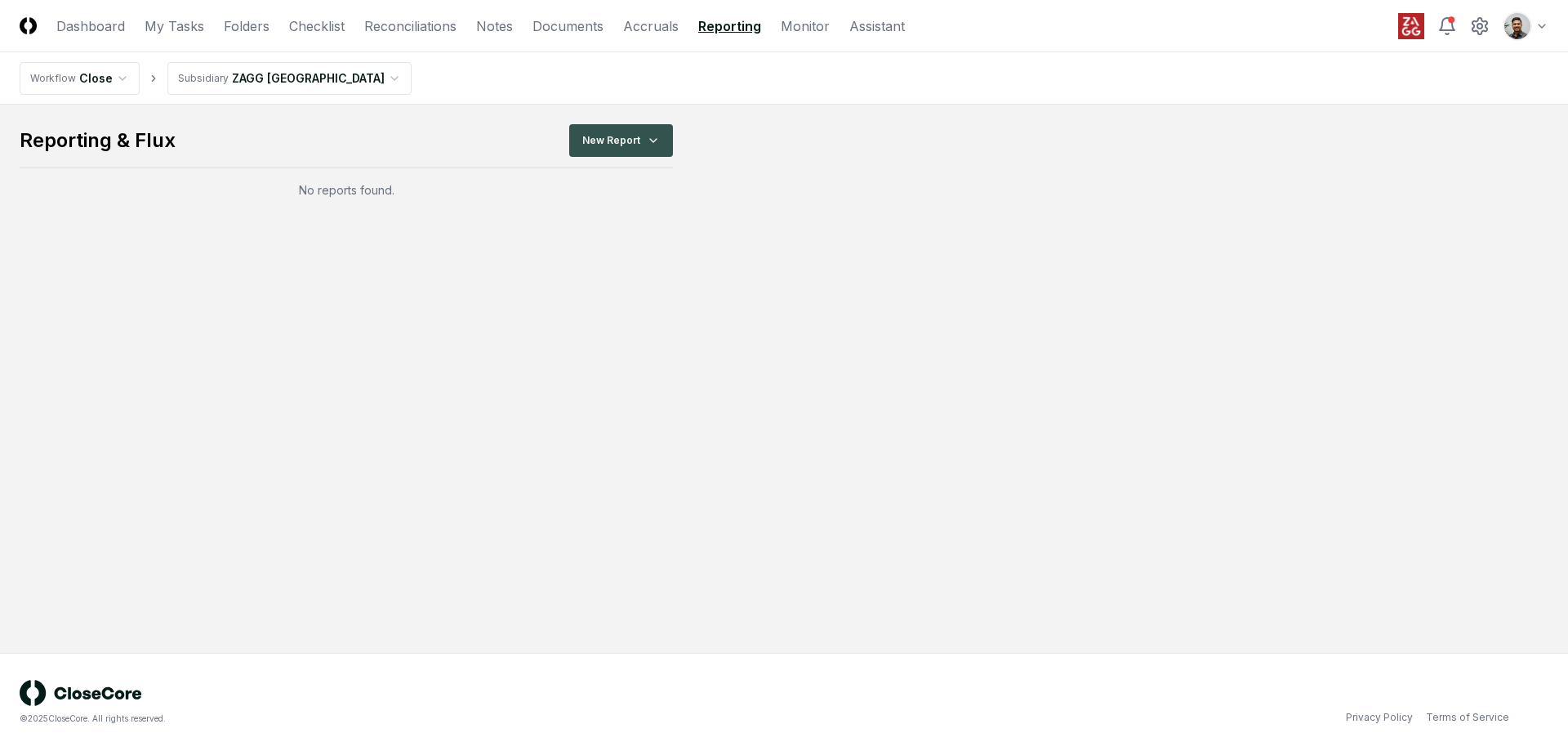
click at [670, 146] on html "CloseCore Dashboard My Tasks Folders Checklist Reconciliations Notes Documents …" at bounding box center [784, 376] width 1568 height 751
click at [656, 201] on div "Balance Sheet" at bounding box center [625, 209] width 115 height 25
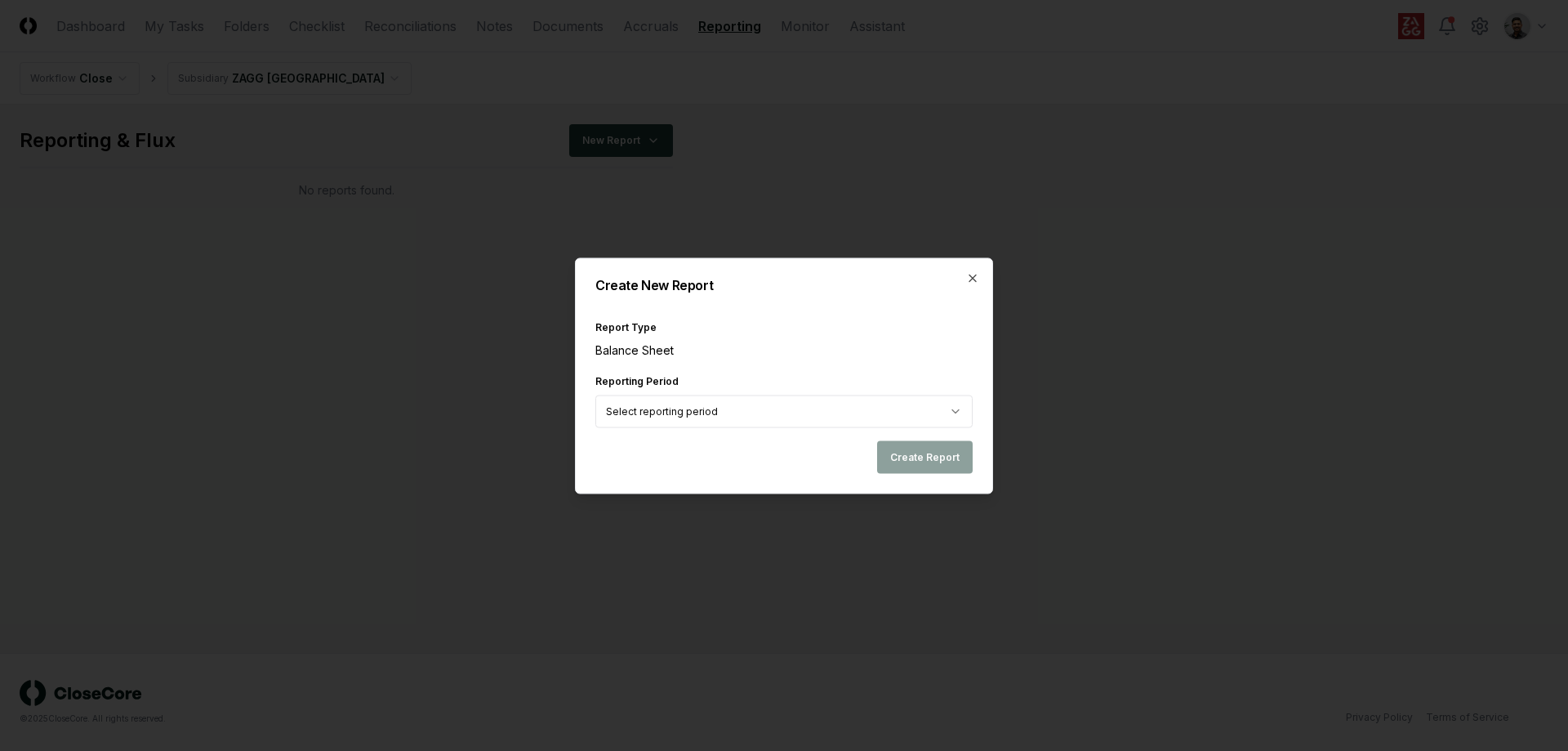
click at [780, 406] on body "CloseCore Dashboard My Tasks Folders Checklist Reconciliations Notes Documents …" at bounding box center [784, 376] width 1568 height 751
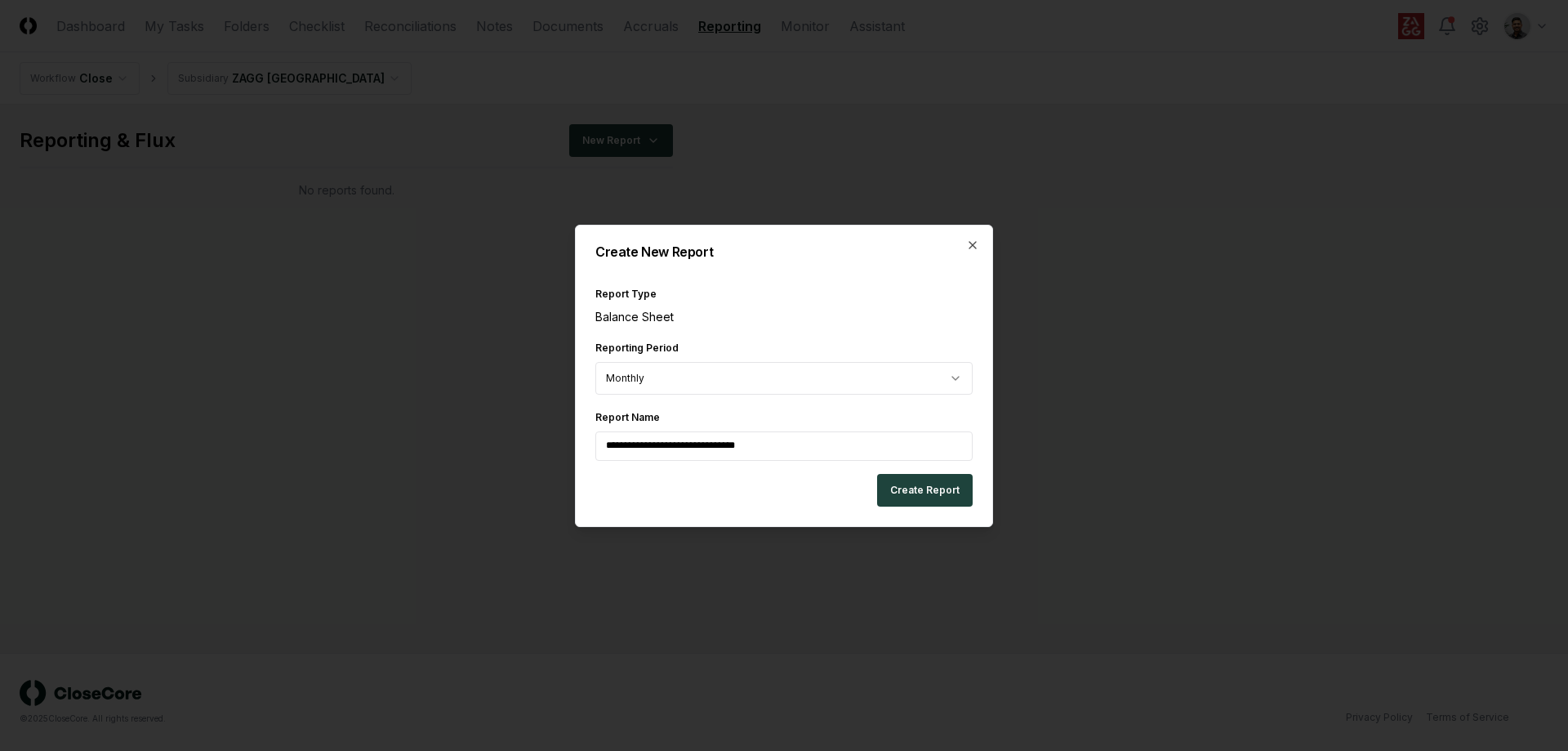
click at [980, 244] on div "**********" at bounding box center [784, 376] width 419 height 303
click at [974, 244] on icon "button" at bounding box center [973, 245] width 13 height 13
